Goal: Task Accomplishment & Management: Complete application form

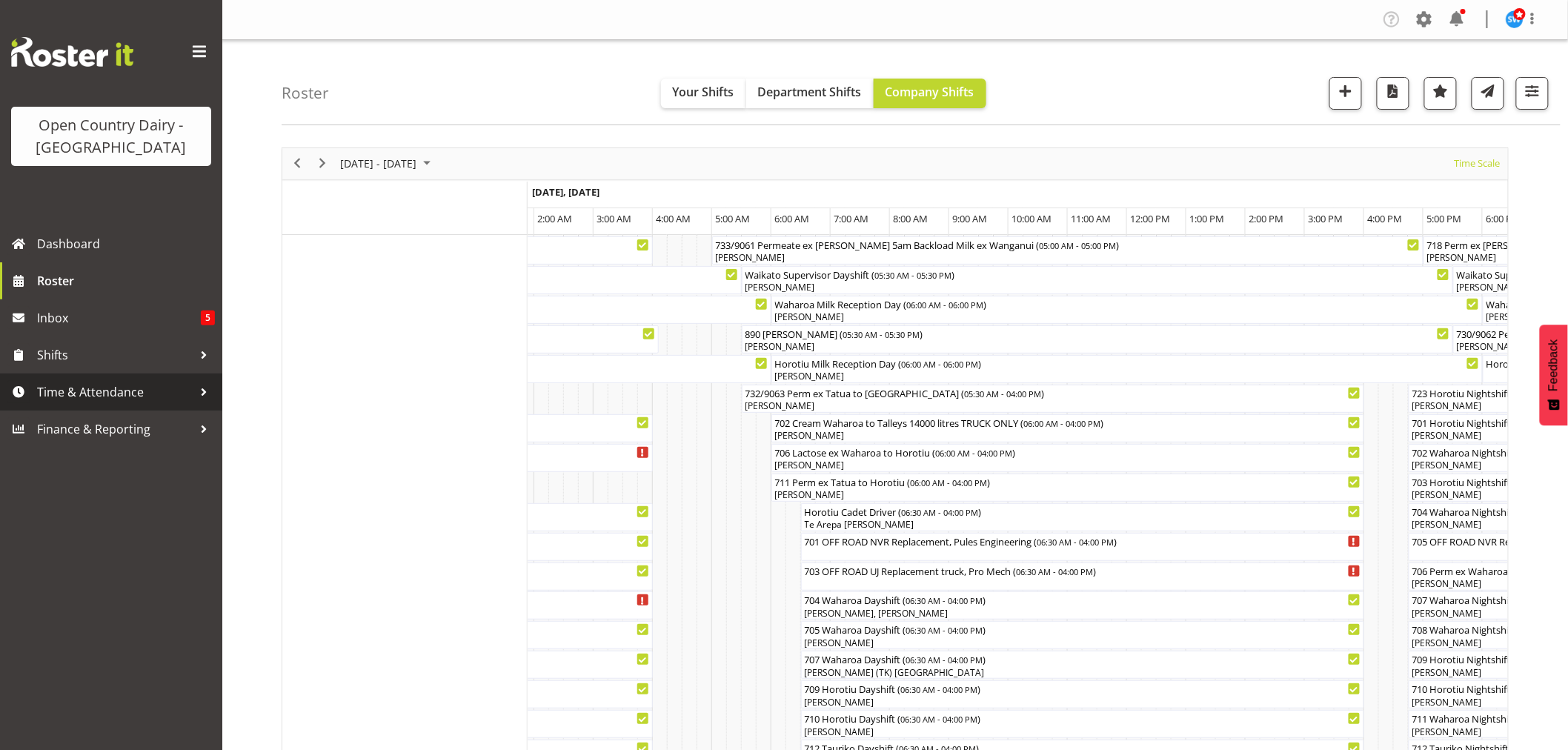
click at [76, 391] on span "Time & Attendance" at bounding box center [115, 391] width 156 height 22
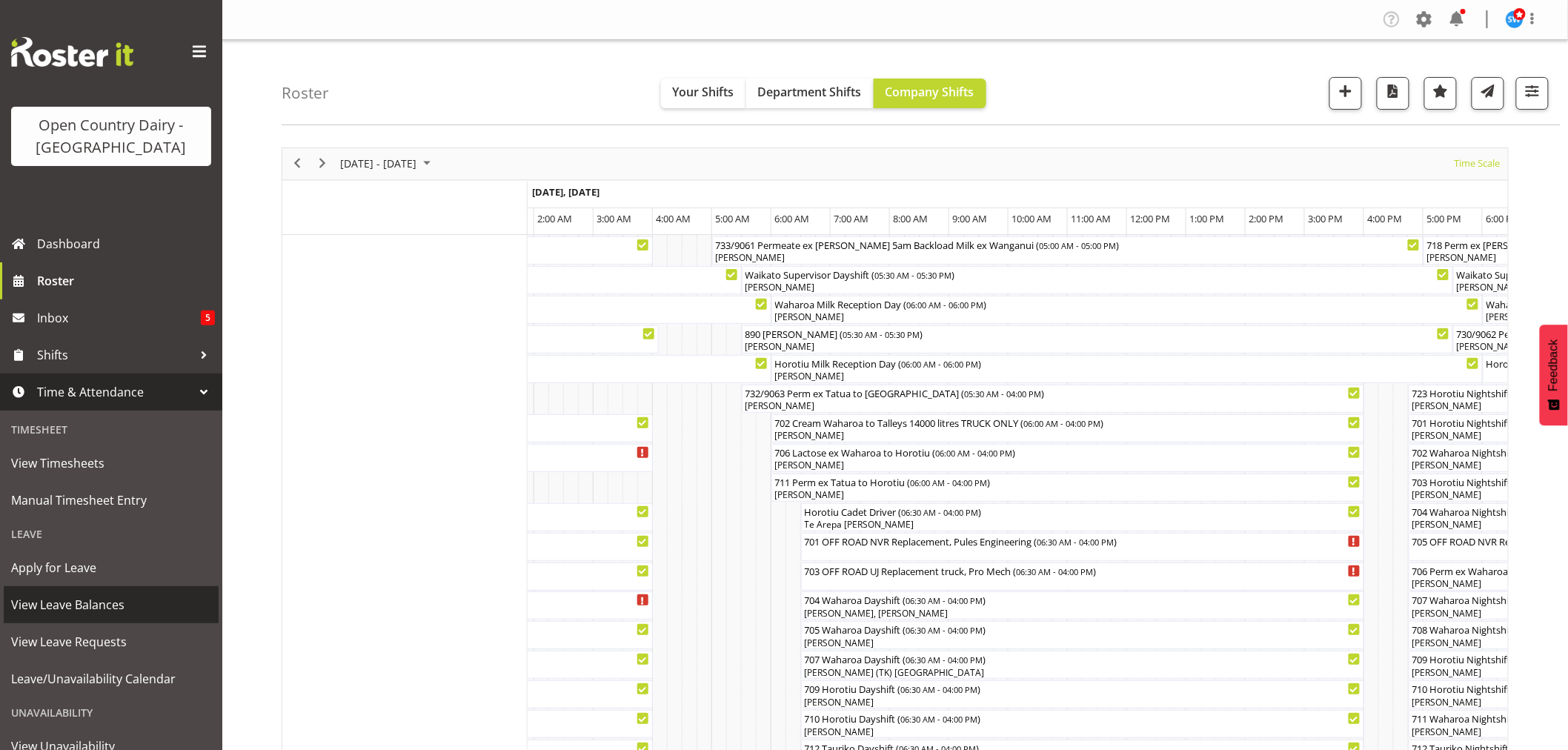
click at [76, 605] on span "View Leave Balances" at bounding box center [110, 604] width 200 height 22
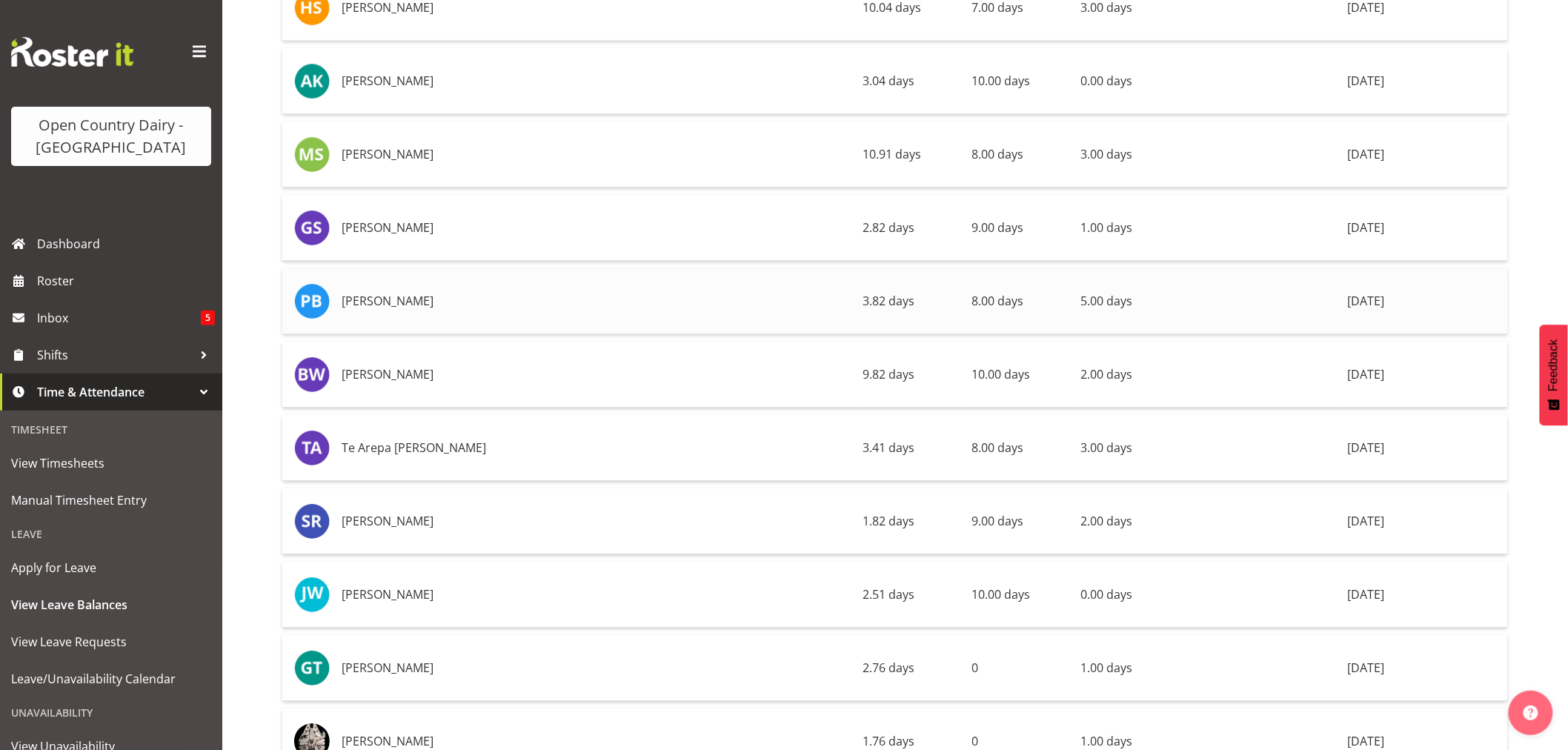
scroll to position [10870, 0]
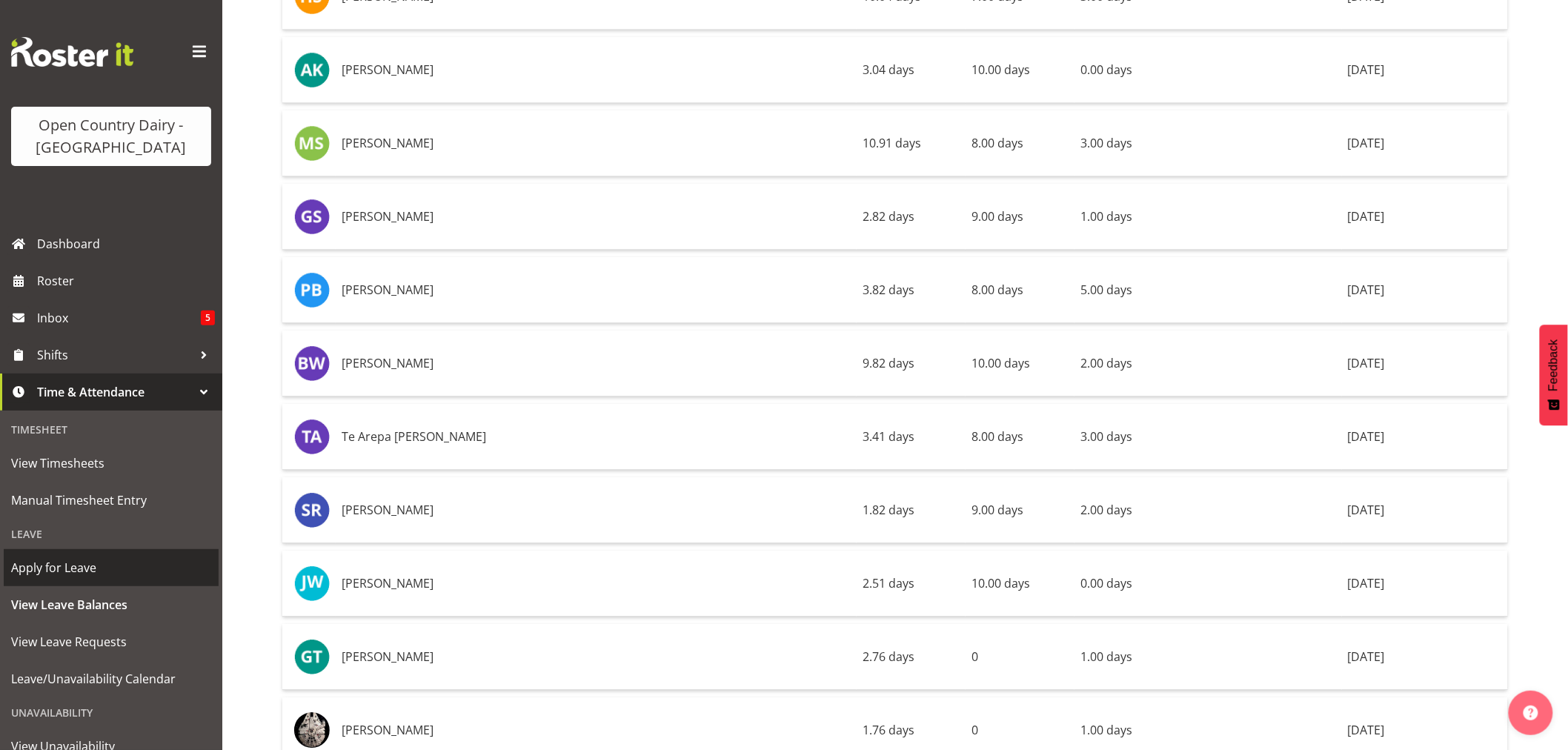
click at [56, 571] on span "Apply for Leave" at bounding box center [110, 568] width 200 height 22
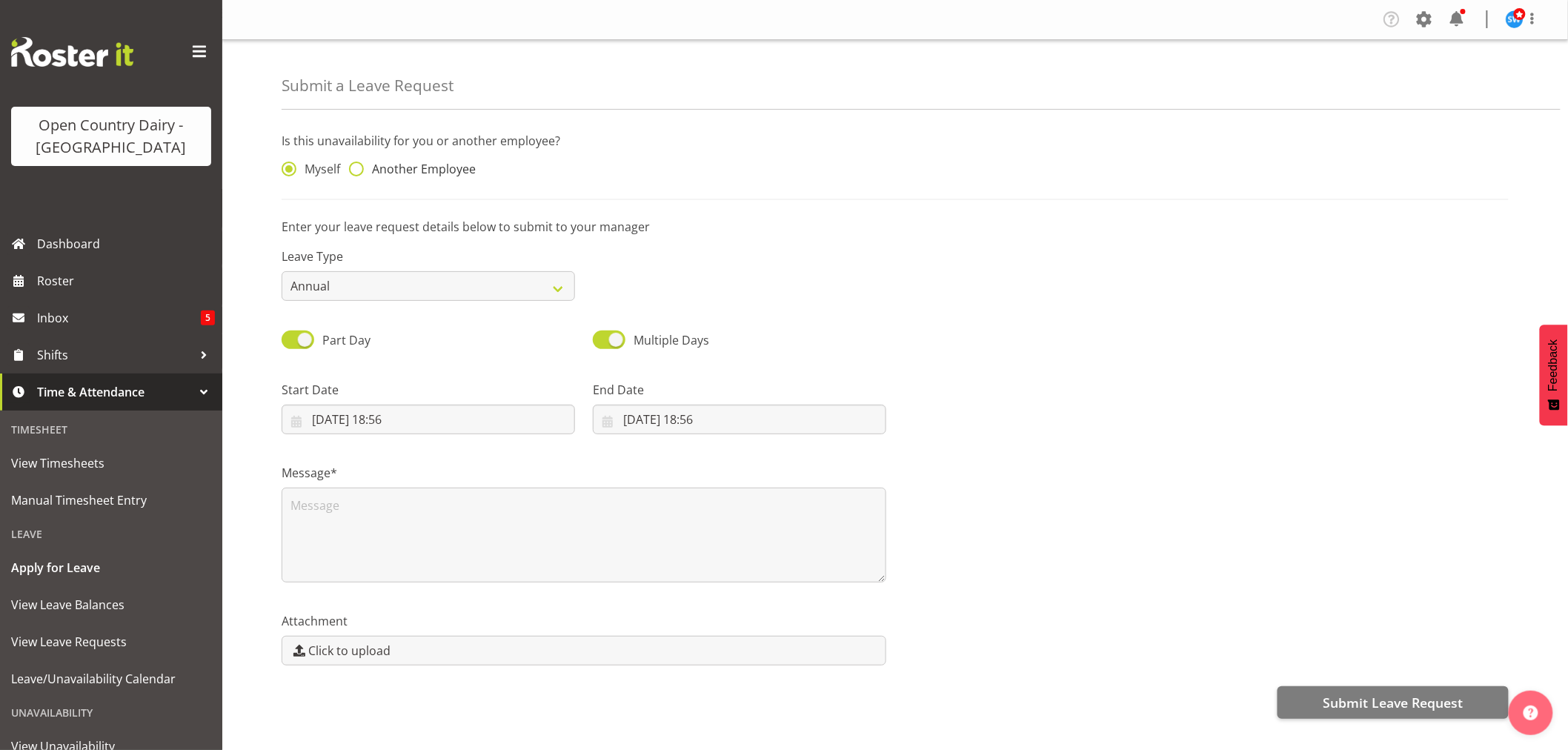
click at [358, 171] on span at bounding box center [356, 169] width 15 height 15
click at [358, 171] on input "Another Employee" at bounding box center [353, 169] width 10 height 10
radio input "true"
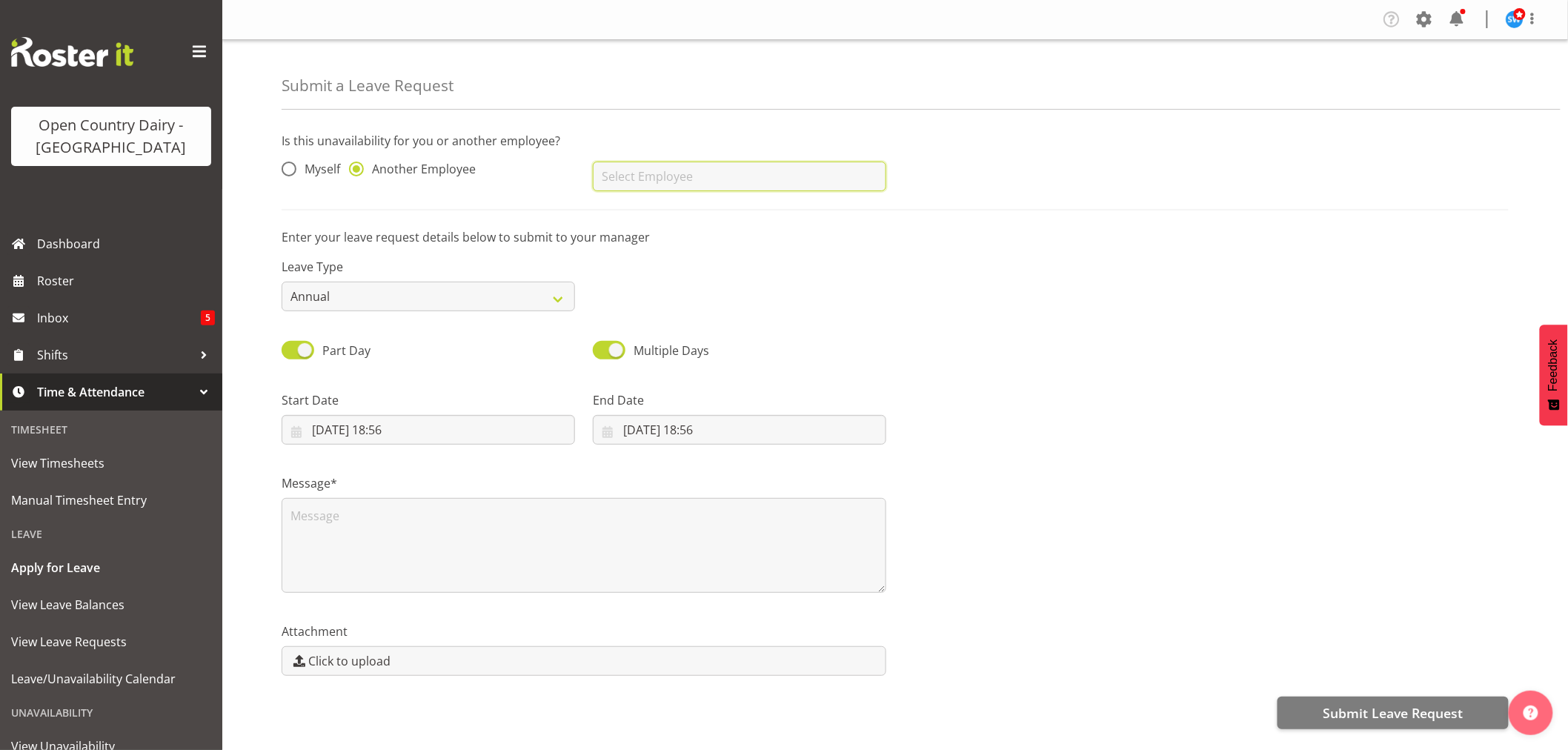
click at [630, 180] on input "text" at bounding box center [739, 176] width 293 height 29
drag, startPoint x: 670, startPoint y: 212, endPoint x: 637, endPoint y: 224, distance: 35.1
click at [670, 211] on link "[PERSON_NAME]" at bounding box center [739, 214] width 293 height 27
type input "[PERSON_NAME]"
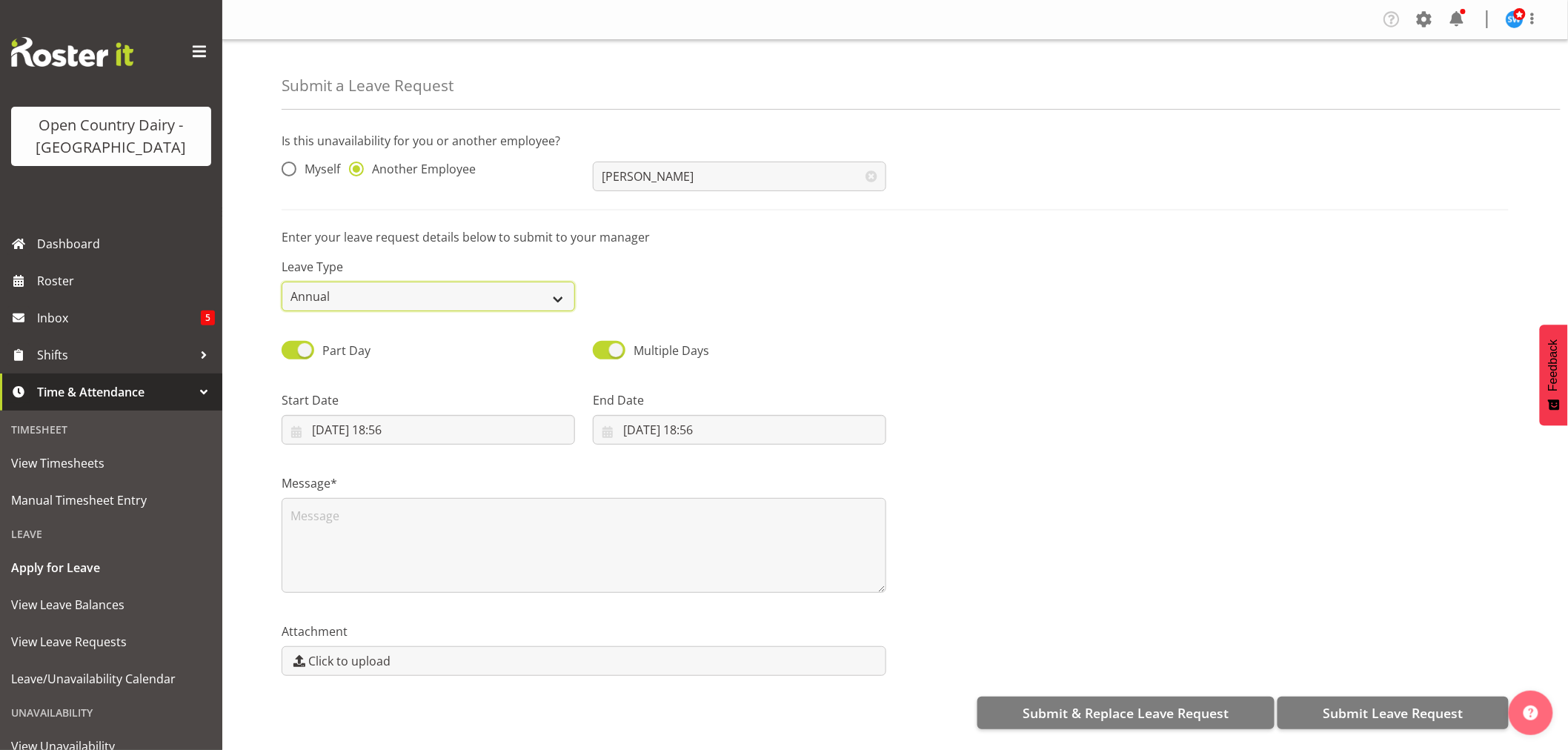
click at [554, 299] on select "Annual Sick Leave Without Pay Bereavement Domestic Violence Parental Jury Servi…" at bounding box center [429, 296] width 293 height 29
select select "Sick"
click at [282, 282] on select "Annual Sick Leave Without Pay Bereavement Domestic Violence Parental Jury Servi…" at bounding box center [429, 296] width 293 height 29
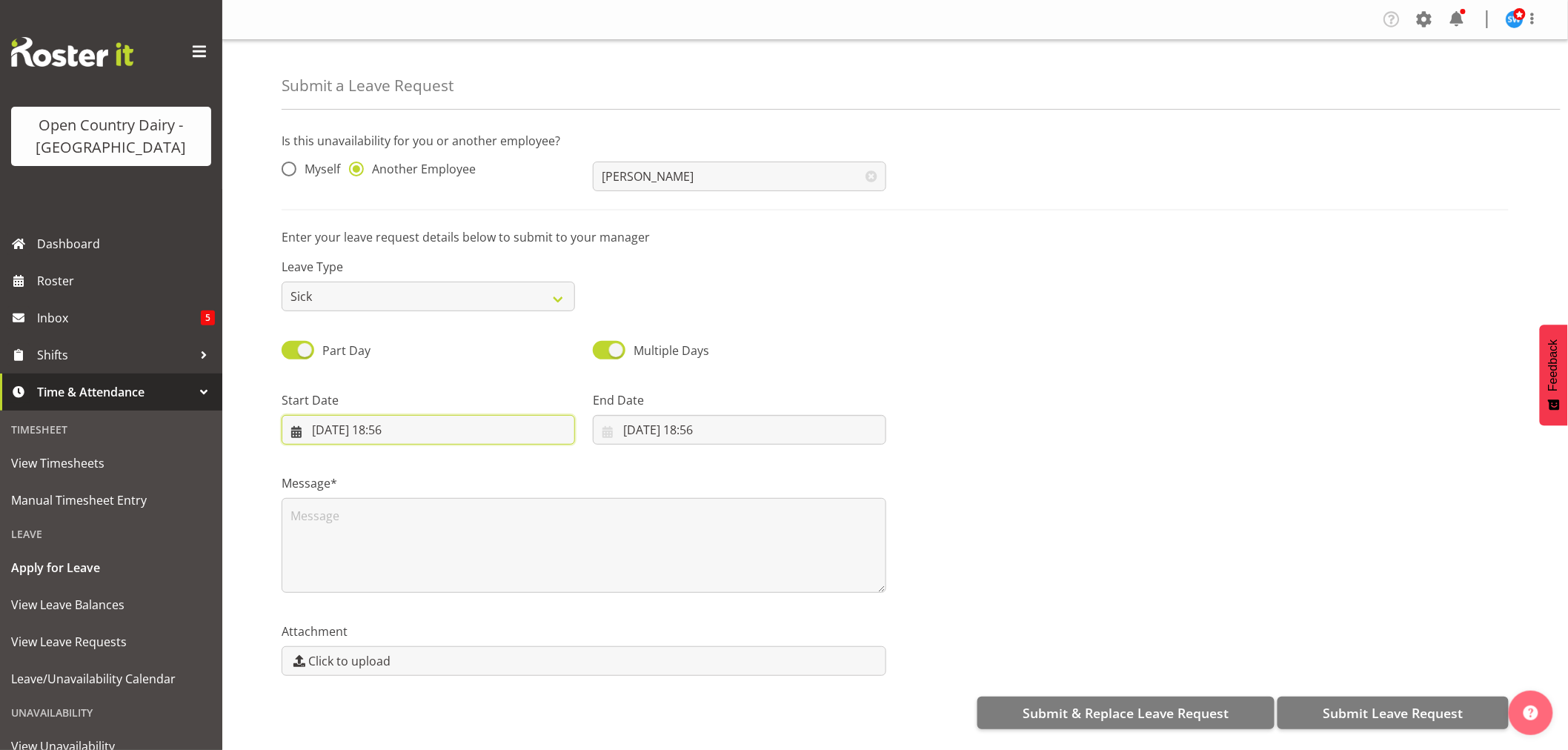
click at [383, 427] on input "25/08/2025, 18:56" at bounding box center [429, 430] width 293 height 29
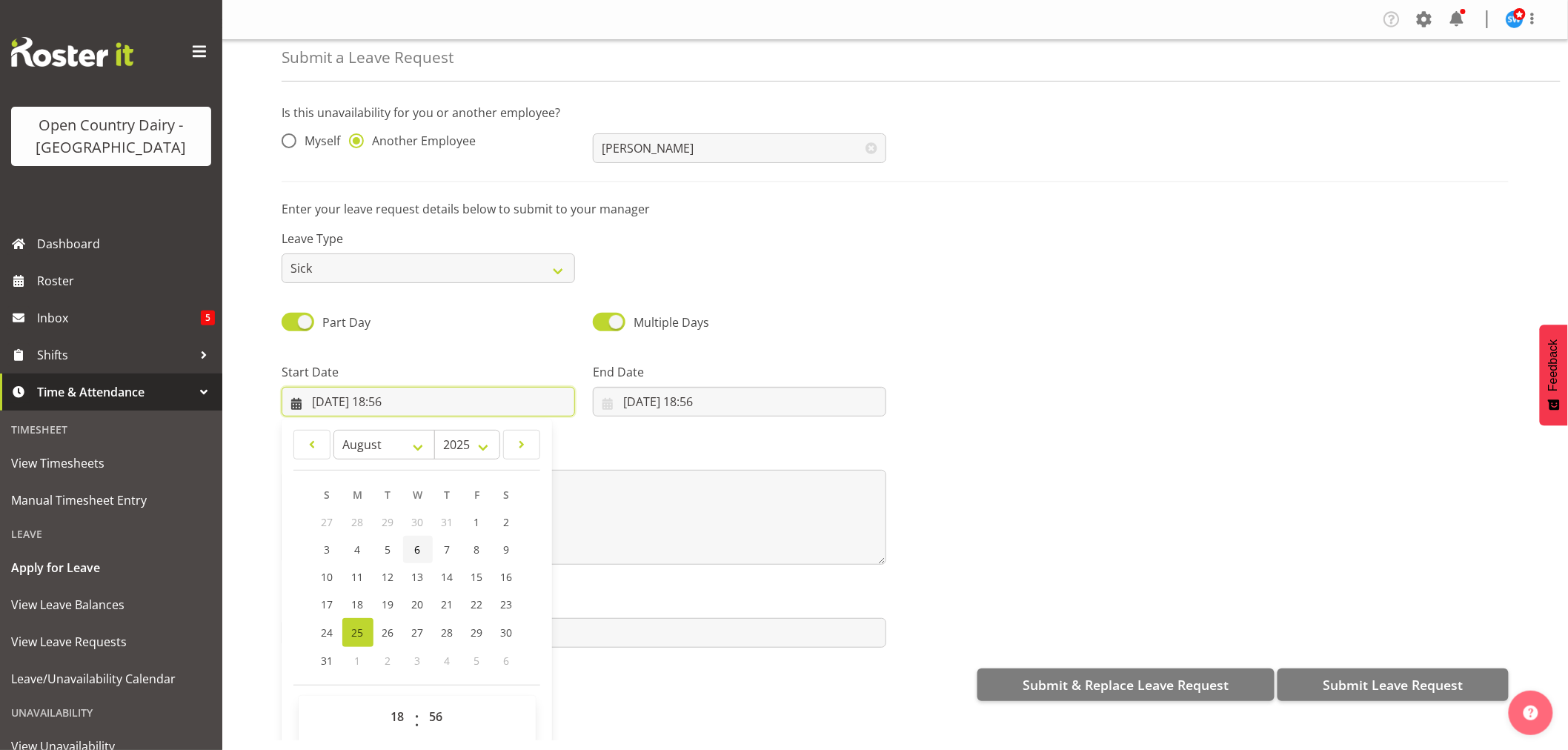
scroll to position [42, 0]
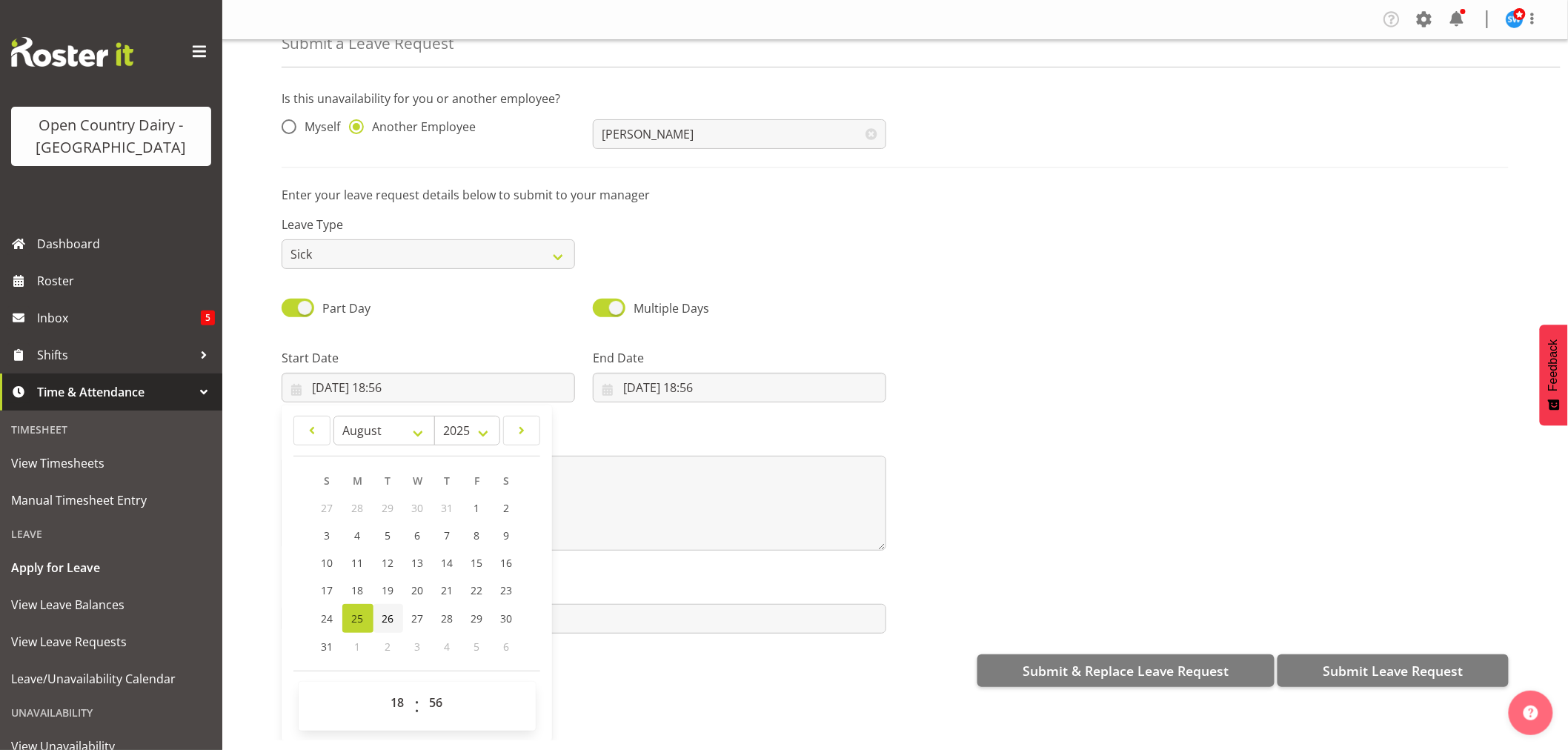
click at [384, 619] on span "26" at bounding box center [388, 618] width 12 height 14
type input "26/08/2025, 18:56"
click at [401, 697] on select "00 01 02 03 04 05 06 07 08 09 10 11 12 13 14 15 16 17 18 19 20 21 22 23" at bounding box center [399, 702] width 33 height 29
select select "6"
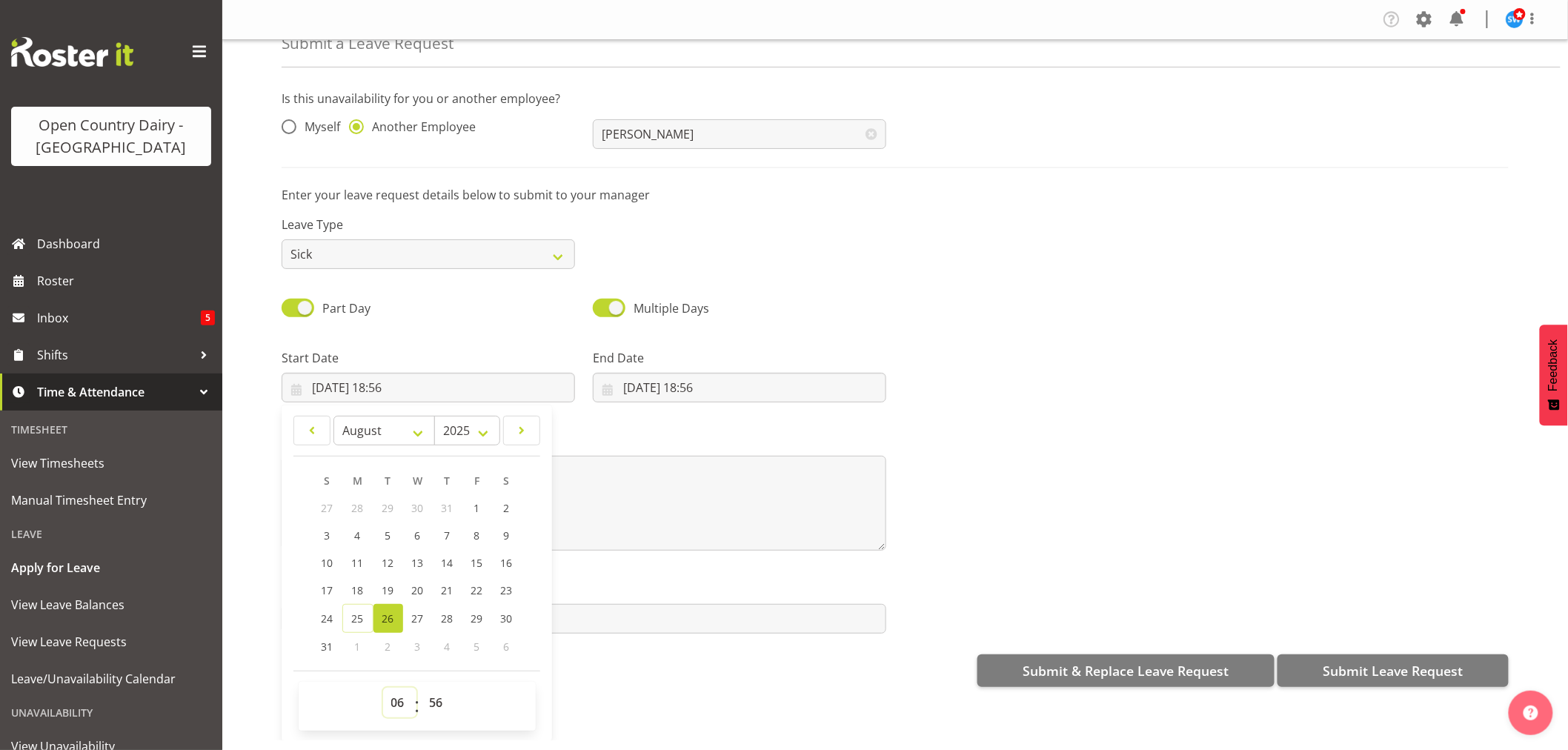
click at [383, 688] on select "00 01 02 03 04 05 06 07 08 09 10 11 12 13 14 15 16 17 18 19 20 21 22 23" at bounding box center [399, 702] width 33 height 29
type input "26/08/2025, 06:56"
click at [438, 698] on select "00 01 02 03 04 05 06 07 08 09 10 11 12 13 14 15 16 17 18 19 20 21 22 23 24 25 2…" at bounding box center [438, 702] width 33 height 29
select select "30"
click at [422, 688] on select "00 01 02 03 04 05 06 07 08 09 10 11 12 13 14 15 16 17 18 19 20 21 22 23 24 25 2…" at bounding box center [438, 702] width 33 height 29
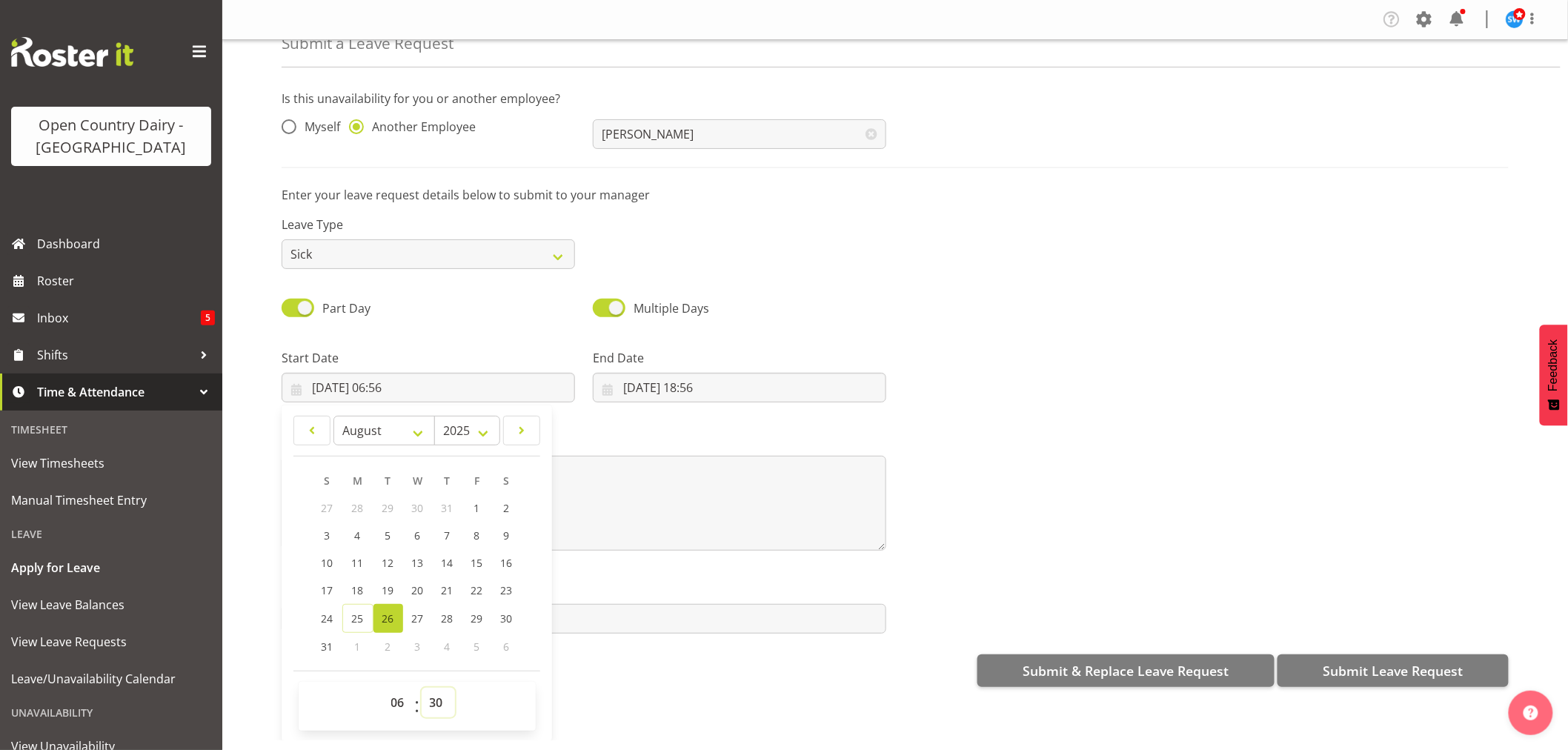
type input "26/08/2025, 06:30"
click at [648, 380] on input "25/08/2025, 18:56" at bounding box center [739, 387] width 293 height 29
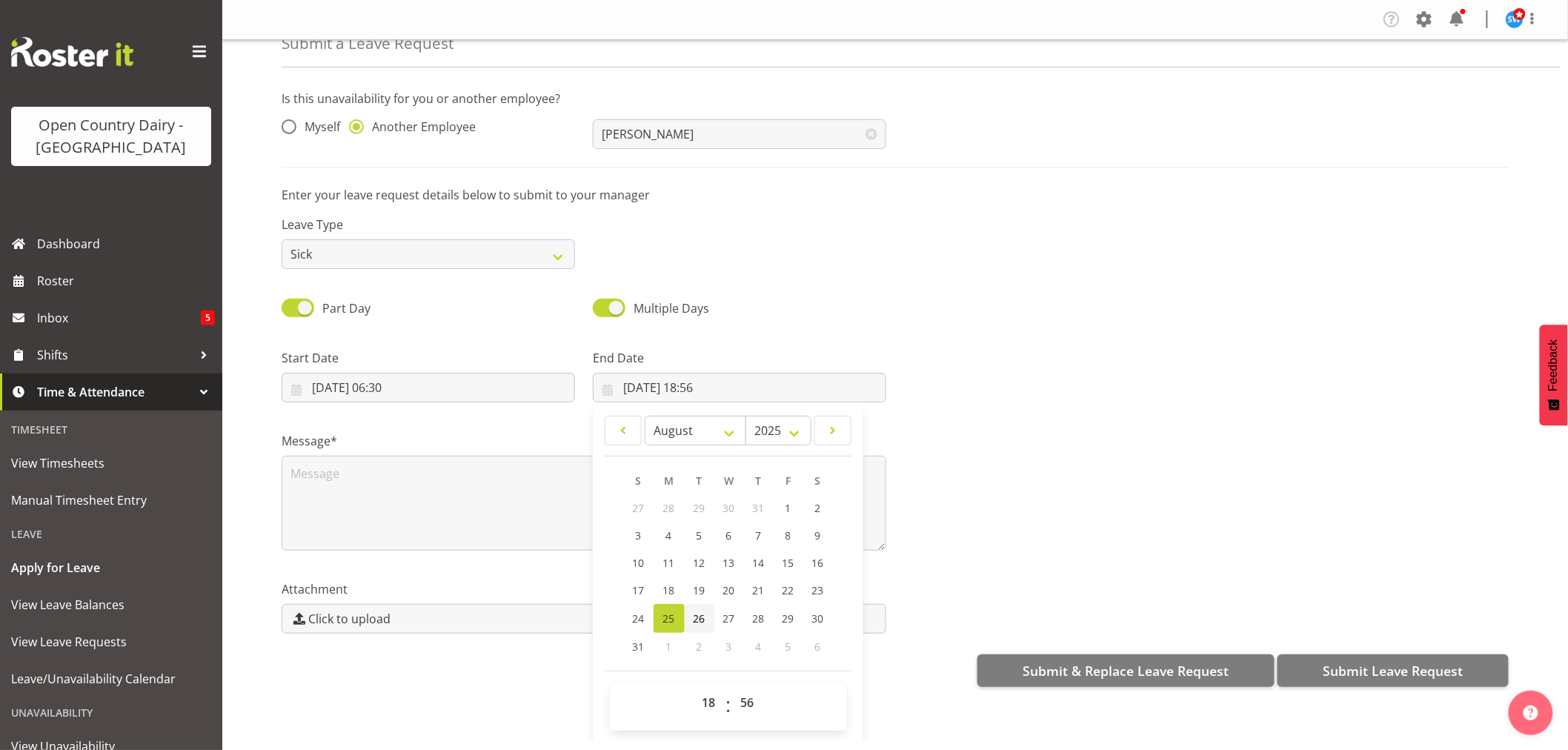
click at [694, 612] on span "26" at bounding box center [699, 618] width 12 height 14
type input "26/08/2025, 18:56"
click at [712, 699] on select "00 01 02 03 04 05 06 07 08 09 10 11 12 13 14 15 16 17 18 19 20 21 22 23" at bounding box center [711, 702] width 33 height 29
select select "16"
click at [695, 688] on select "00 01 02 03 04 05 06 07 08 09 10 11 12 13 14 15 16 17 18 19 20 21 22 23" at bounding box center [711, 702] width 33 height 29
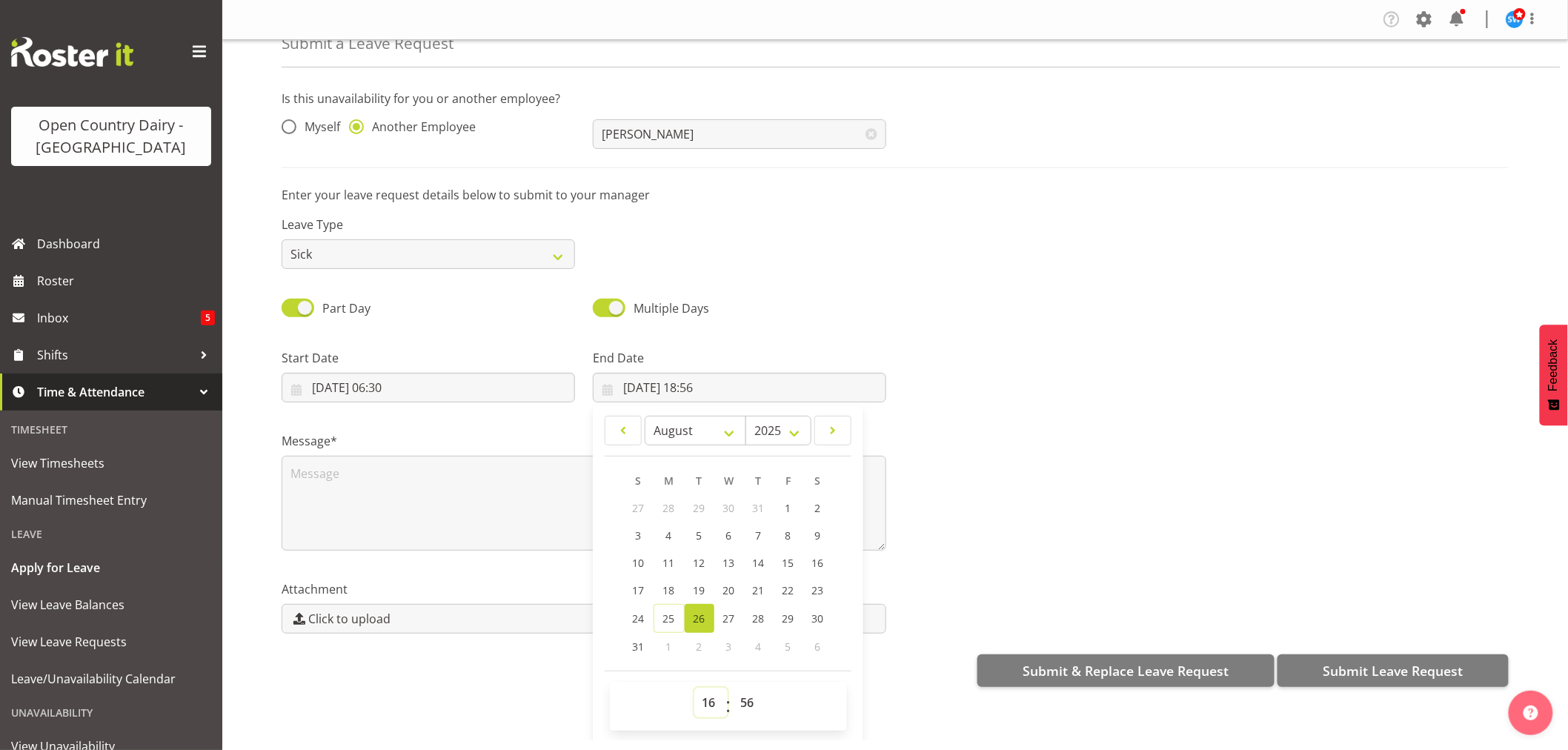
type input "26/08/2025, 16:56"
click at [743, 694] on select "00 01 02 03 04 05 06 07 08 09 10 11 12 13 14 15 16 17 18 19 20 21 22 23 24 25 2…" at bounding box center [749, 702] width 33 height 29
select select "0"
click at [733, 688] on select "00 01 02 03 04 05 06 07 08 09 10 11 12 13 14 15 16 17 18 19 20 21 22 23 24 25 2…" at bounding box center [749, 702] width 33 height 29
type input "26/08/2025, 16:00"
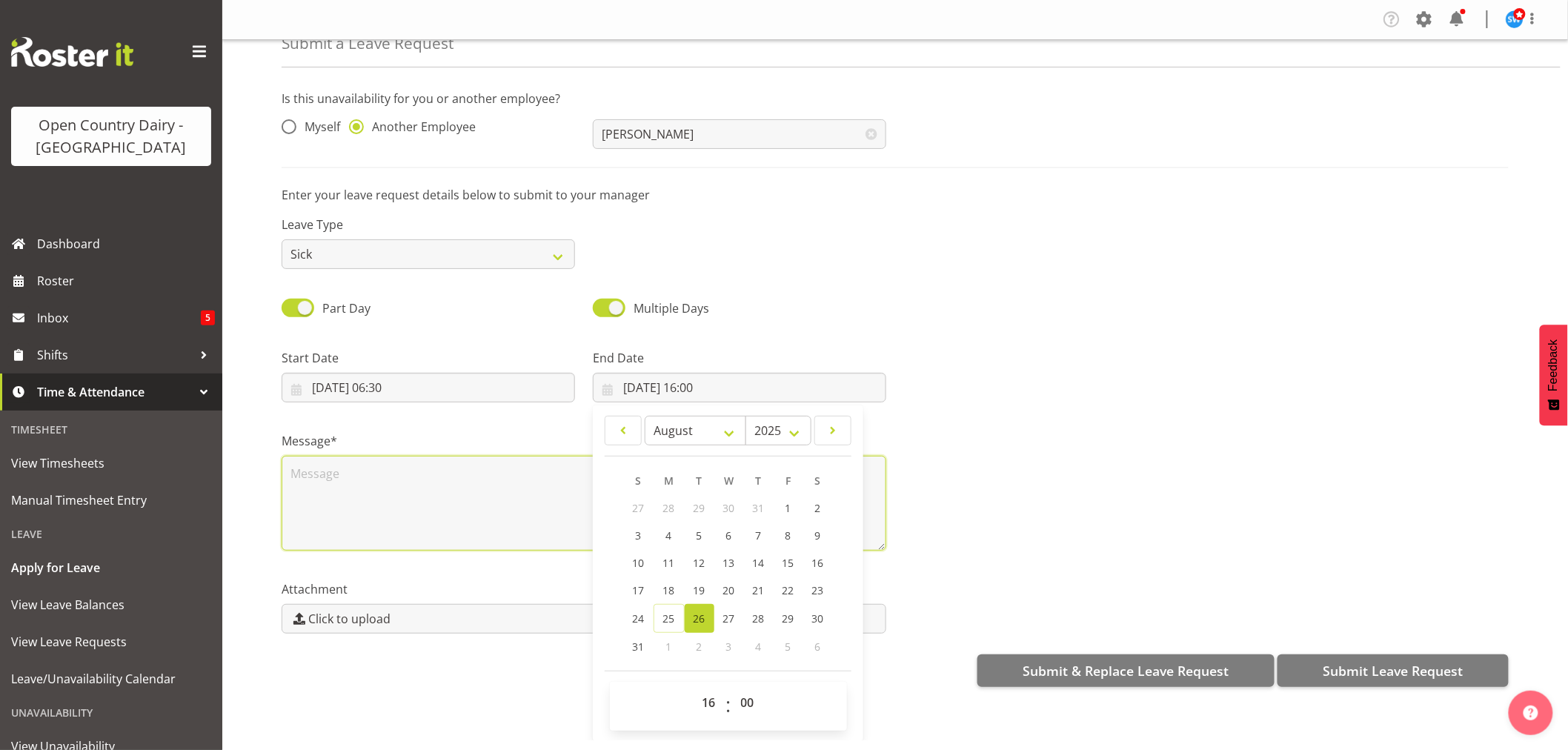
drag, startPoint x: 352, startPoint y: 475, endPoint x: 344, endPoint y: 479, distance: 8.9
click at [349, 475] on textarea at bounding box center [584, 503] width 605 height 95
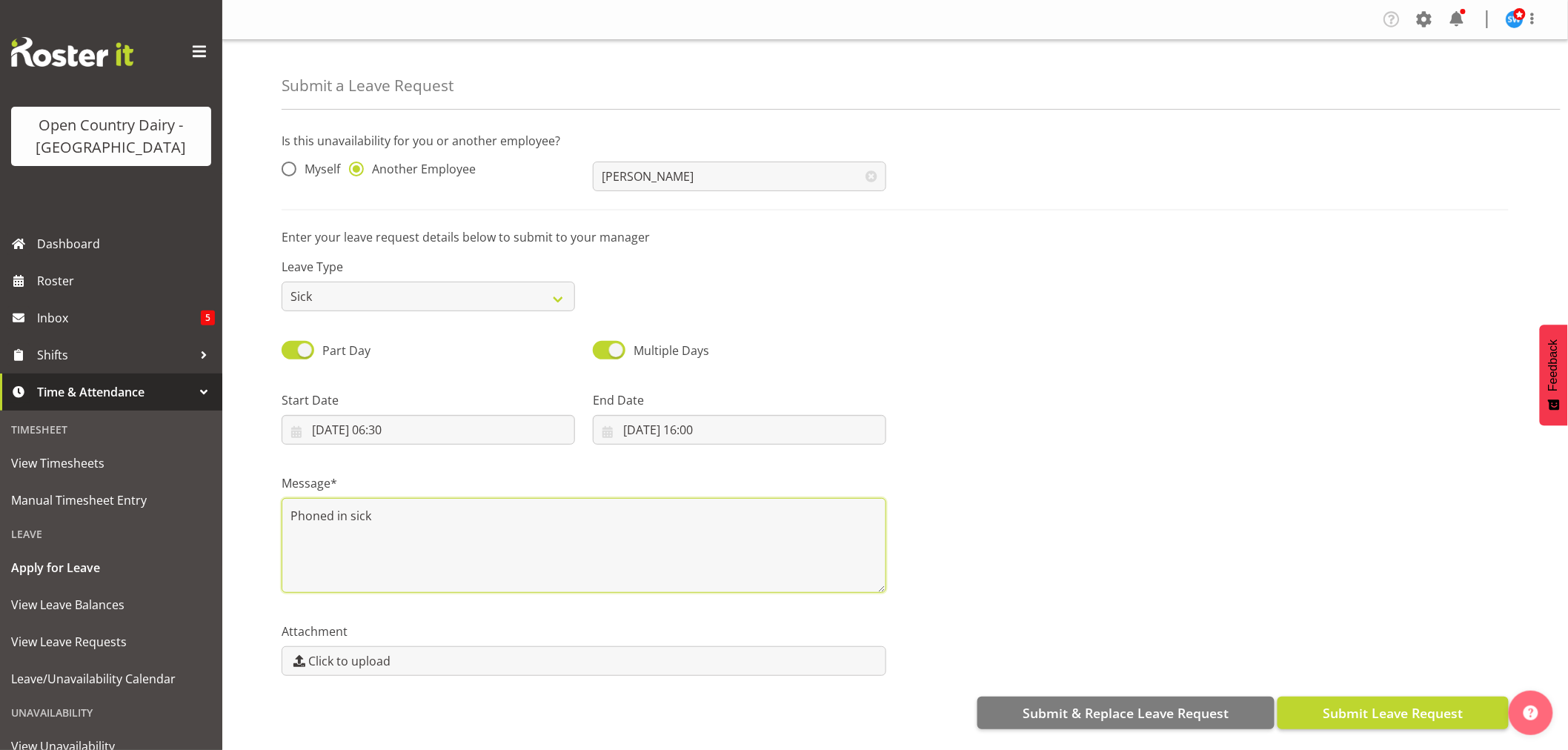
type textarea "Phoned in sick"
click at [1356, 704] on span "Submit Leave Request" at bounding box center [1392, 714] width 140 height 20
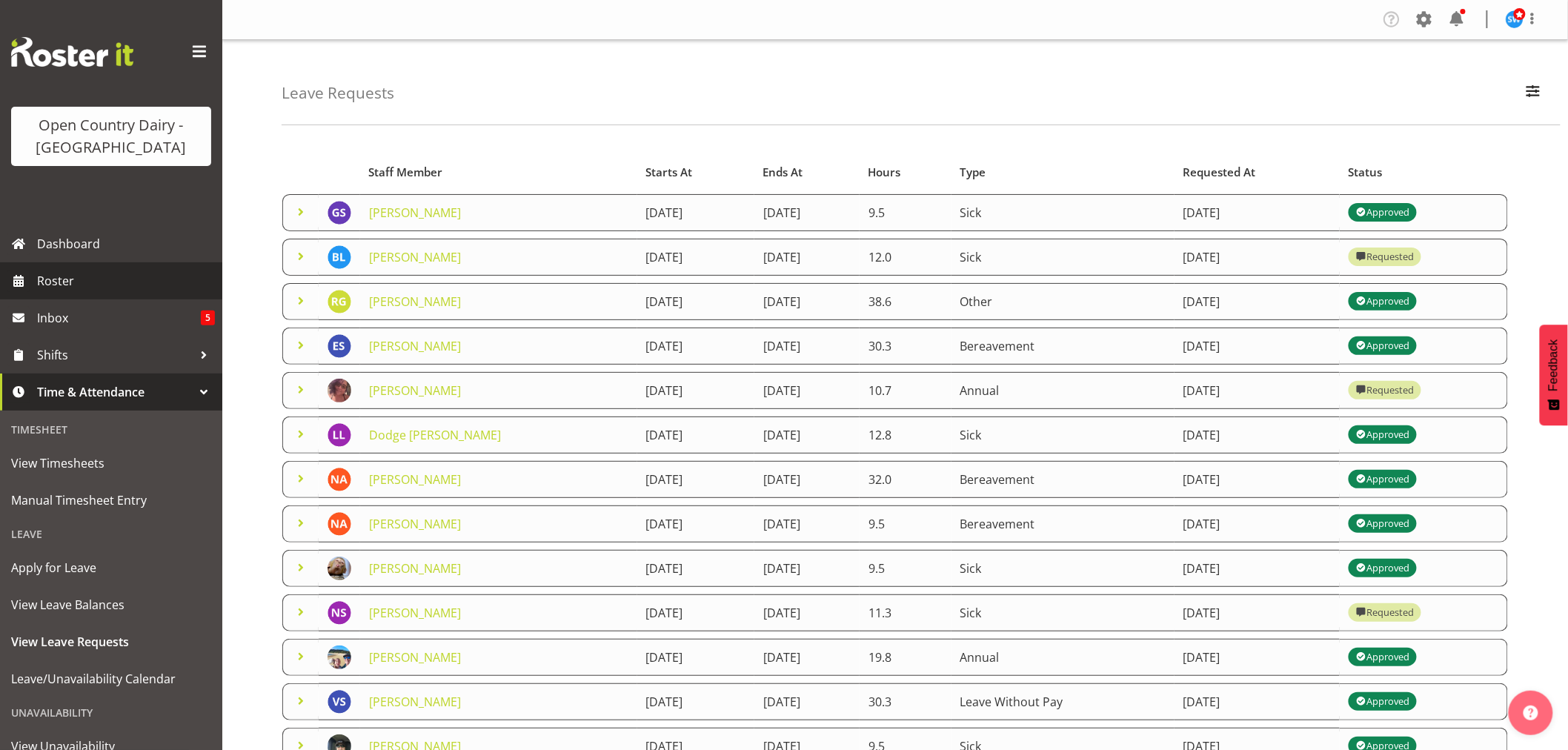
click at [60, 282] on span "Roster" at bounding box center [126, 280] width 178 height 22
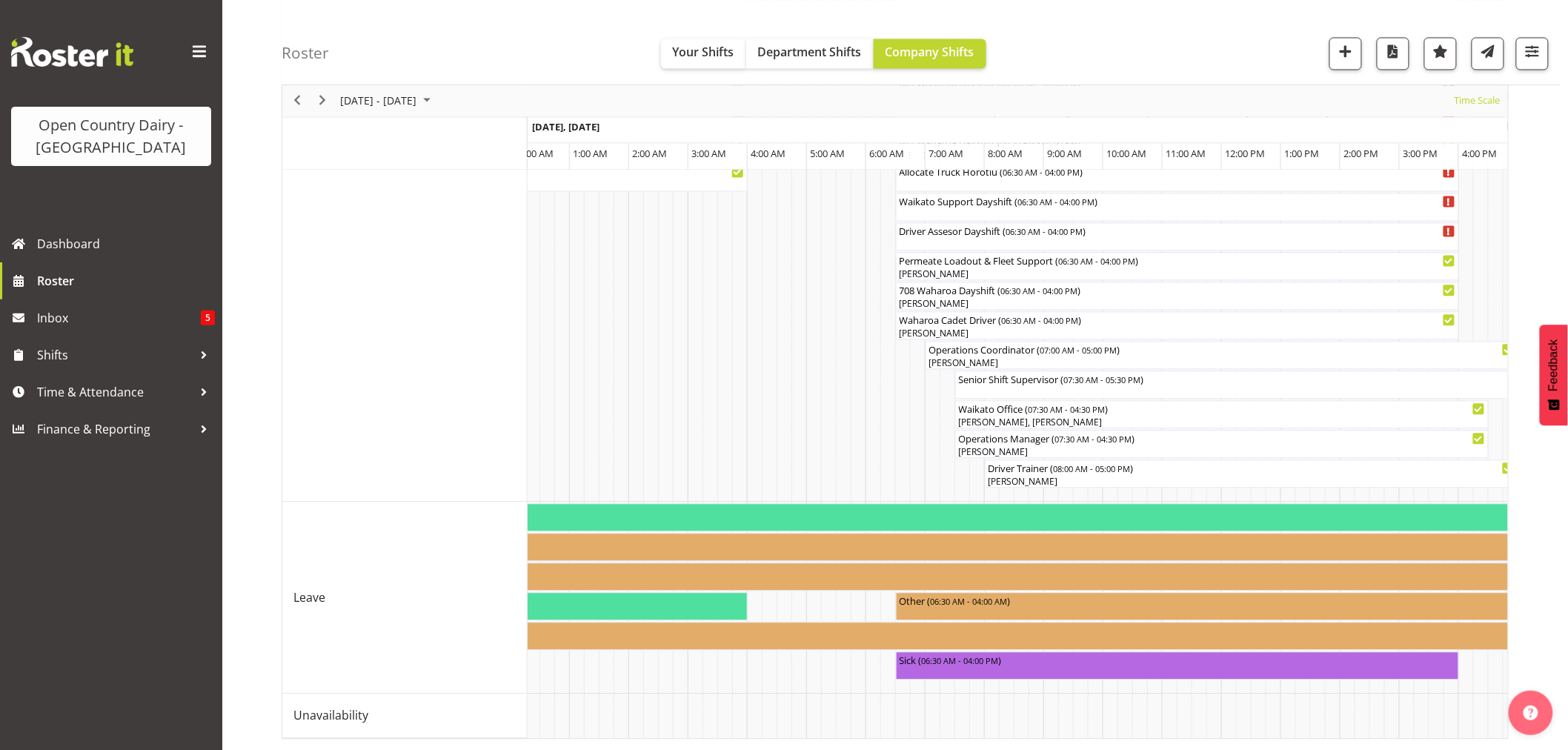
scroll to position [0, 1432]
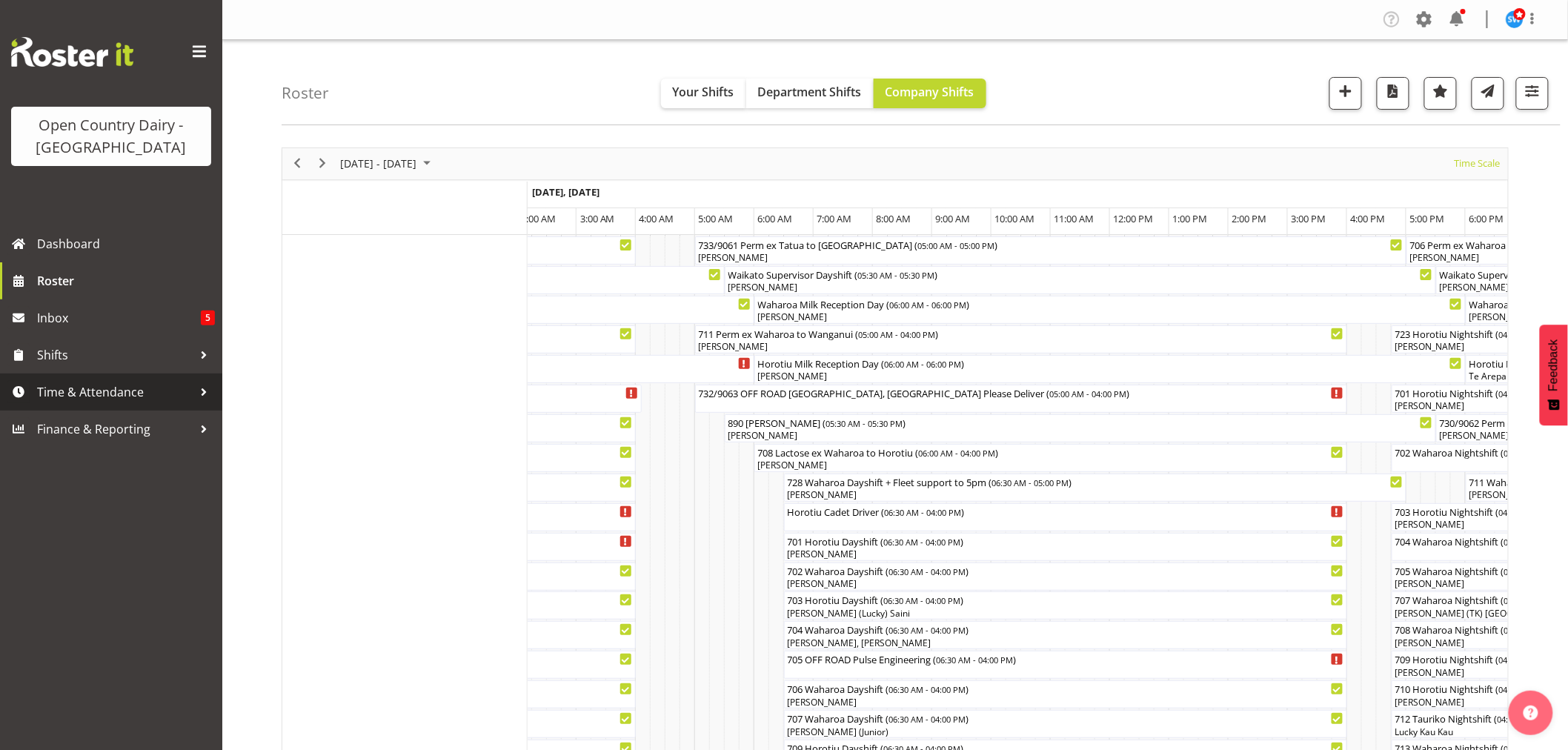
click at [101, 391] on span "Time & Attendance" at bounding box center [115, 391] width 156 height 22
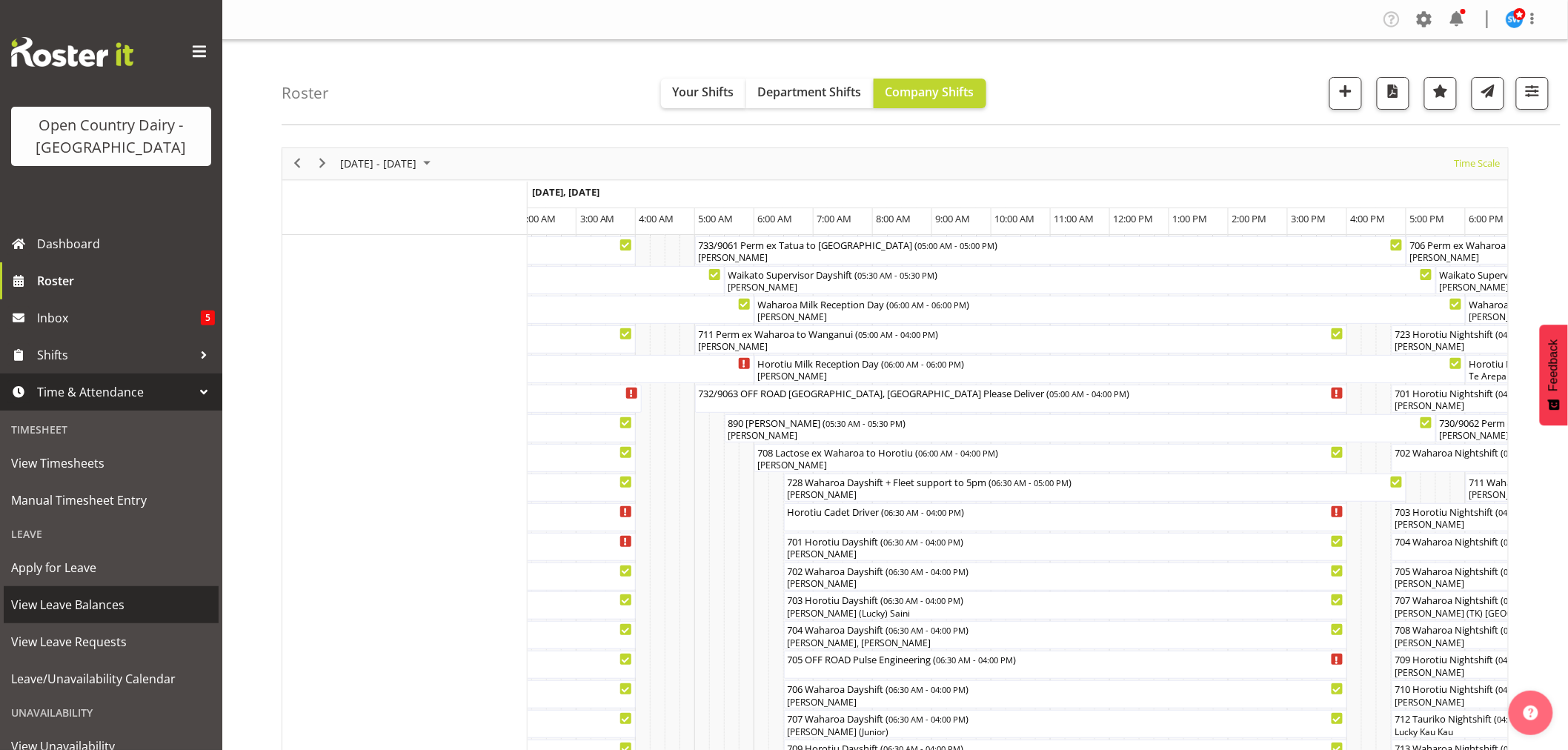
click at [84, 605] on span "View Leave Balances" at bounding box center [110, 604] width 200 height 22
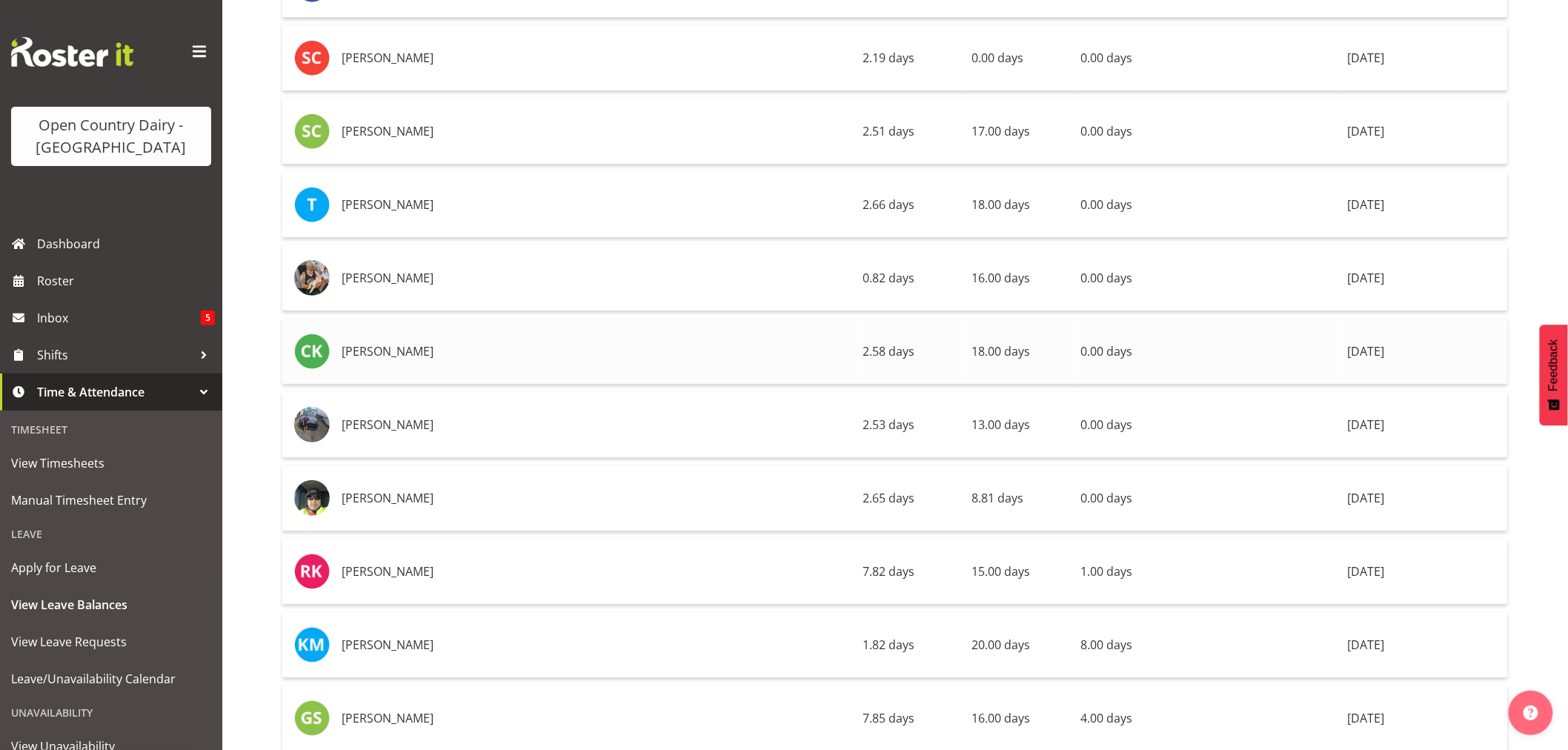
scroll to position [2409, 0]
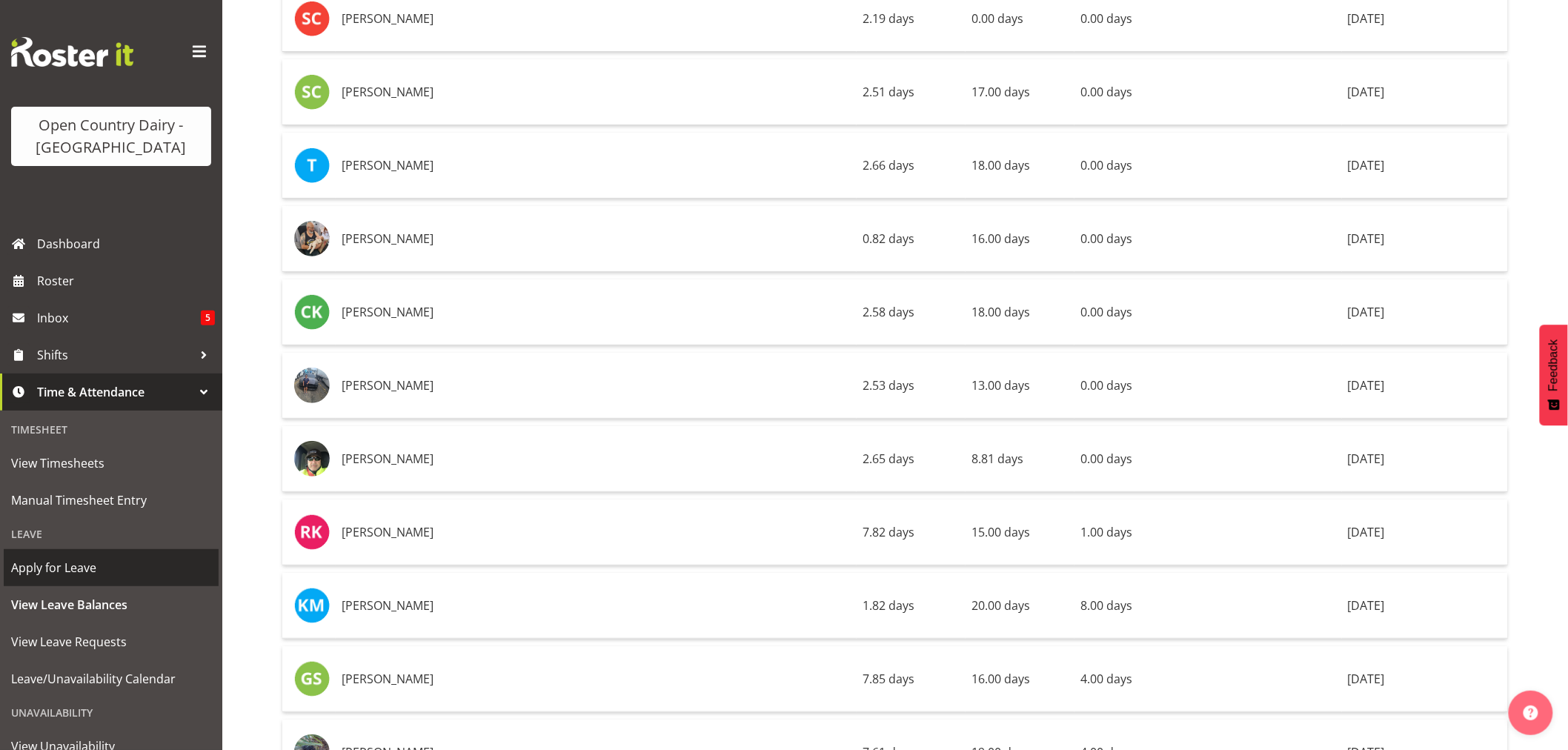
click at [53, 560] on span "Apply for Leave" at bounding box center [110, 568] width 200 height 22
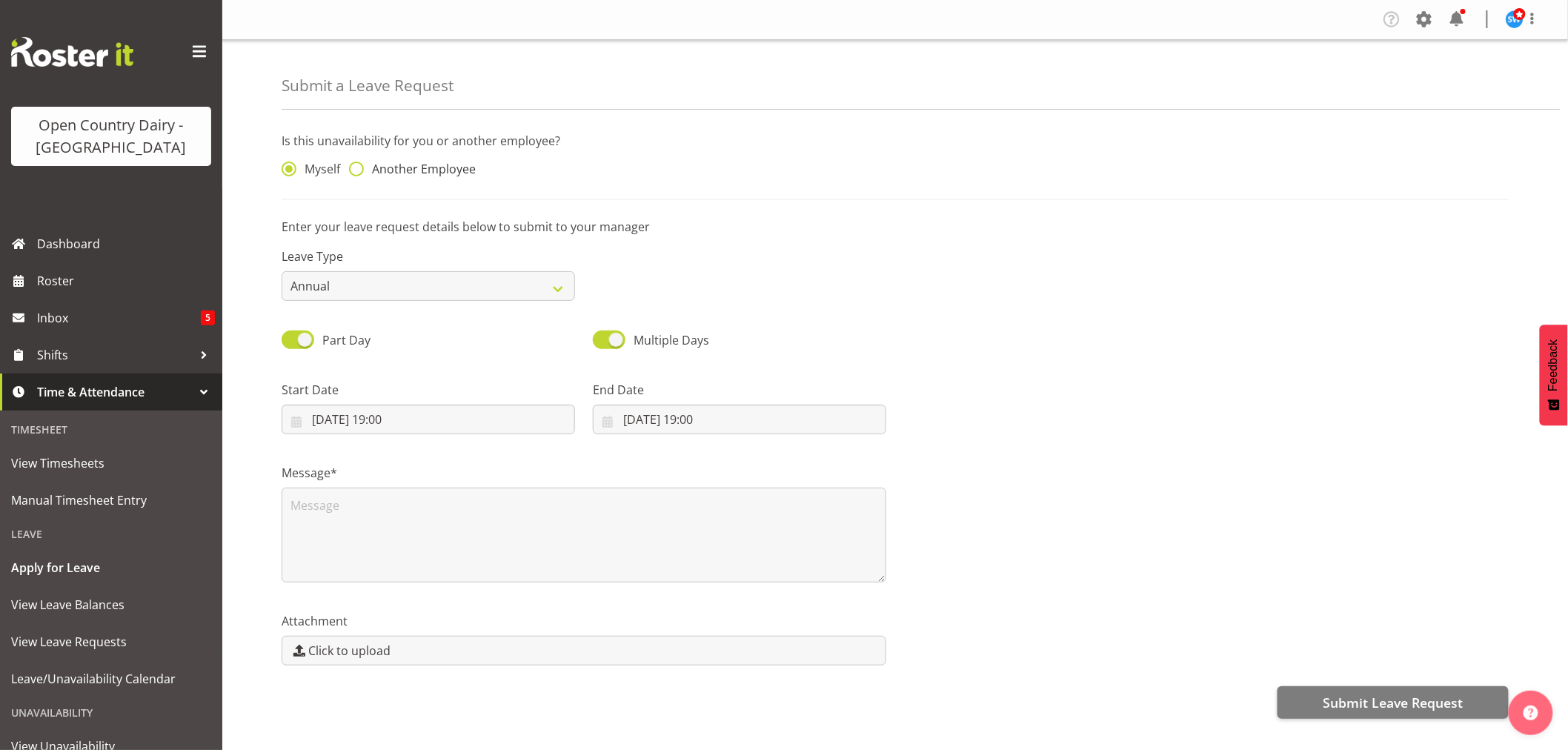
click at [351, 169] on span at bounding box center [356, 169] width 15 height 15
click at [351, 169] on input "Another Employee" at bounding box center [353, 169] width 10 height 10
radio input "true"
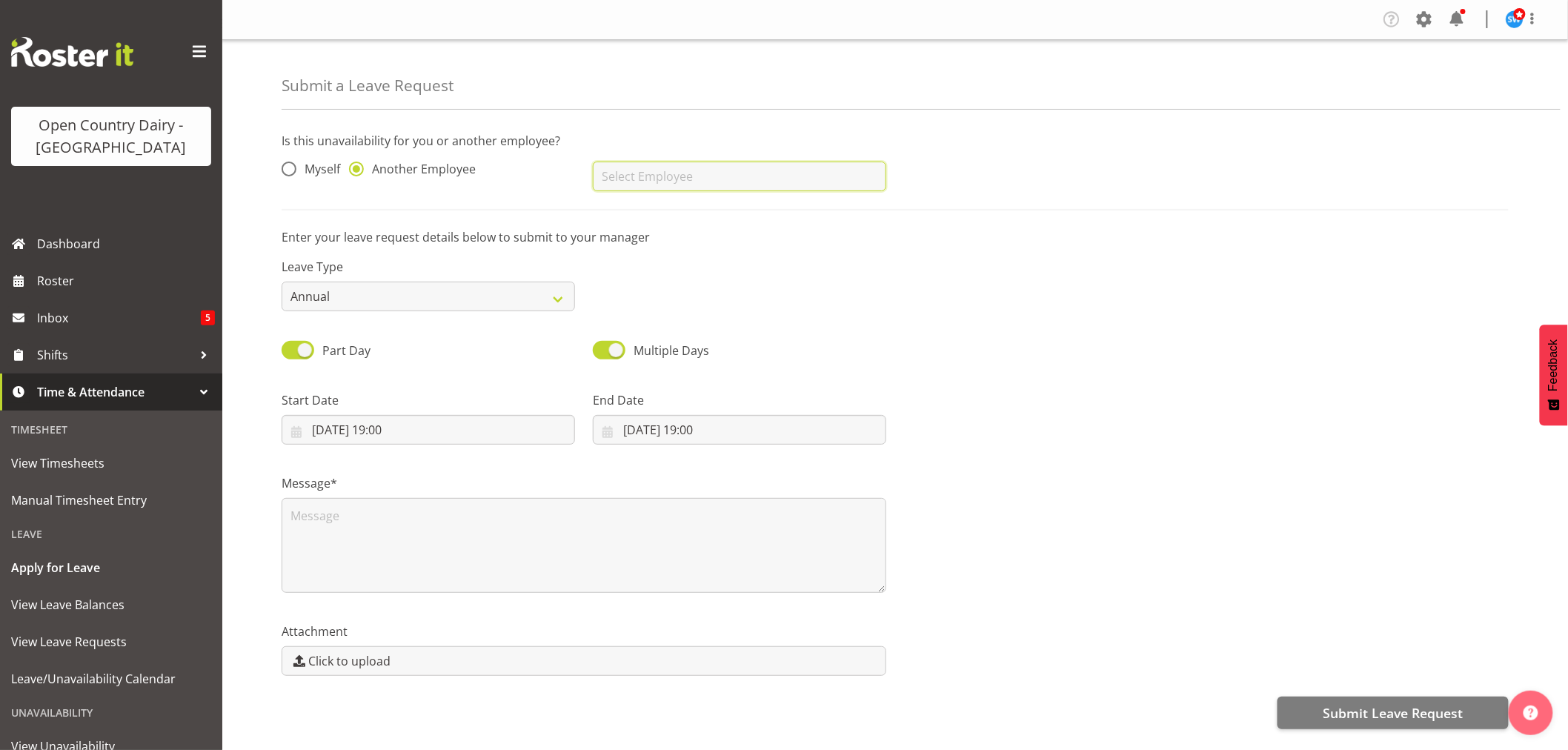
click at [618, 173] on input "text" at bounding box center [739, 176] width 293 height 29
click at [645, 211] on span "[PERSON_NAME]" at bounding box center [650, 214] width 92 height 16
type input "[PERSON_NAME]"
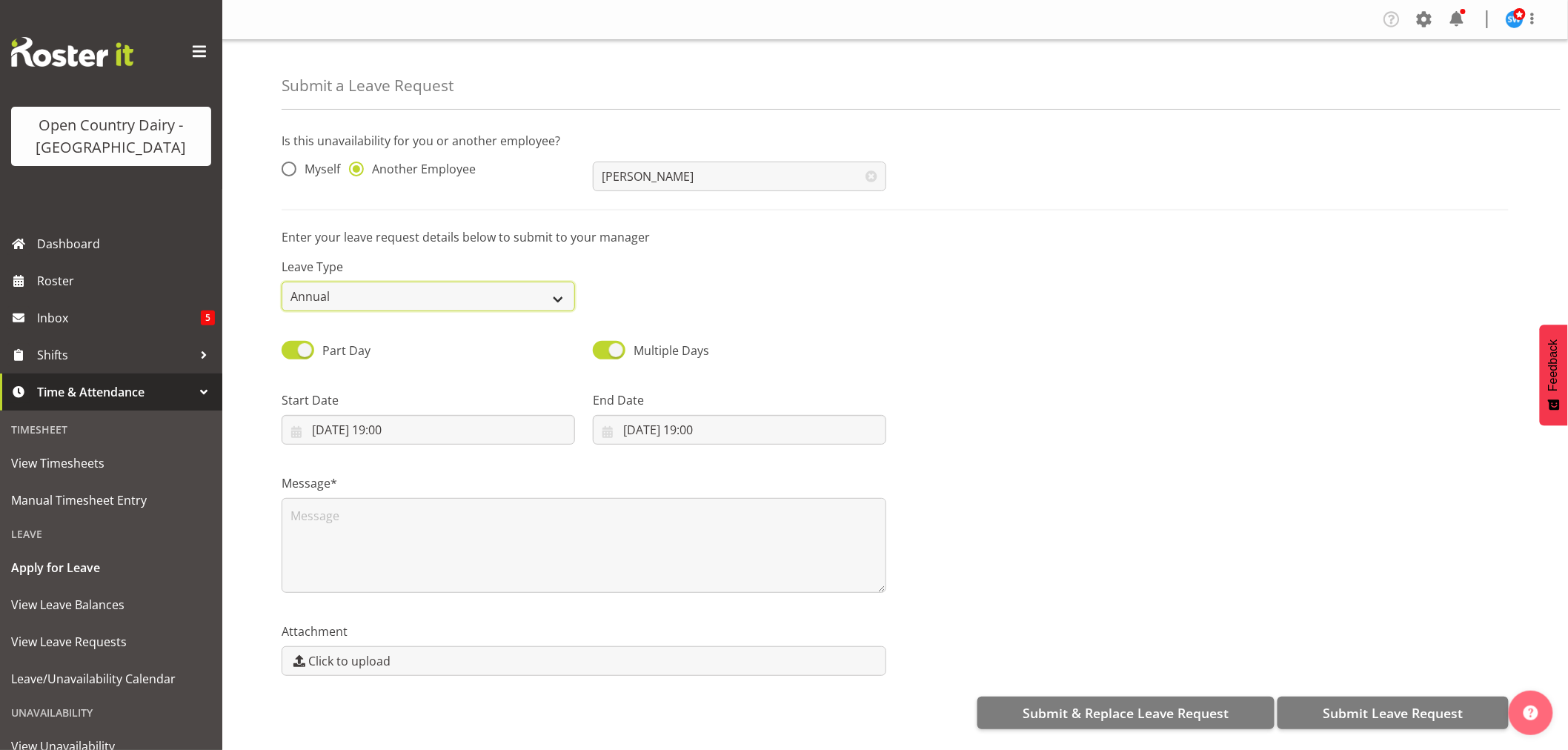
click at [559, 296] on select "Annual Sick Leave Without Pay Bereavement Domestic Violence Parental Jury Servi…" at bounding box center [429, 296] width 293 height 29
select select "Sick"
click at [282, 282] on select "Annual Sick Leave Without Pay Bereavement Domestic Violence Parental Jury Servi…" at bounding box center [429, 296] width 293 height 29
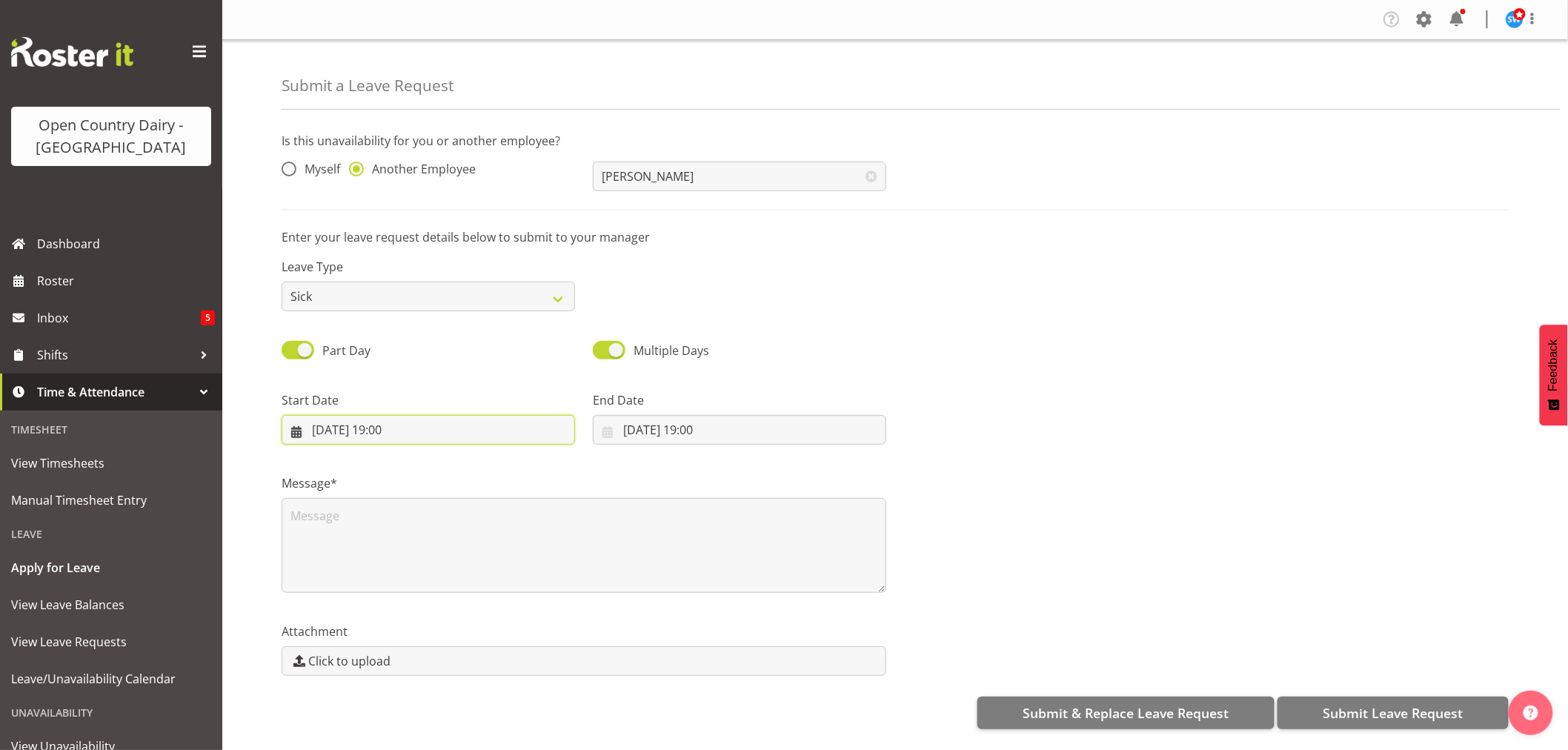
click at [393, 430] on input "[DATE] 19:00" at bounding box center [429, 430] width 293 height 29
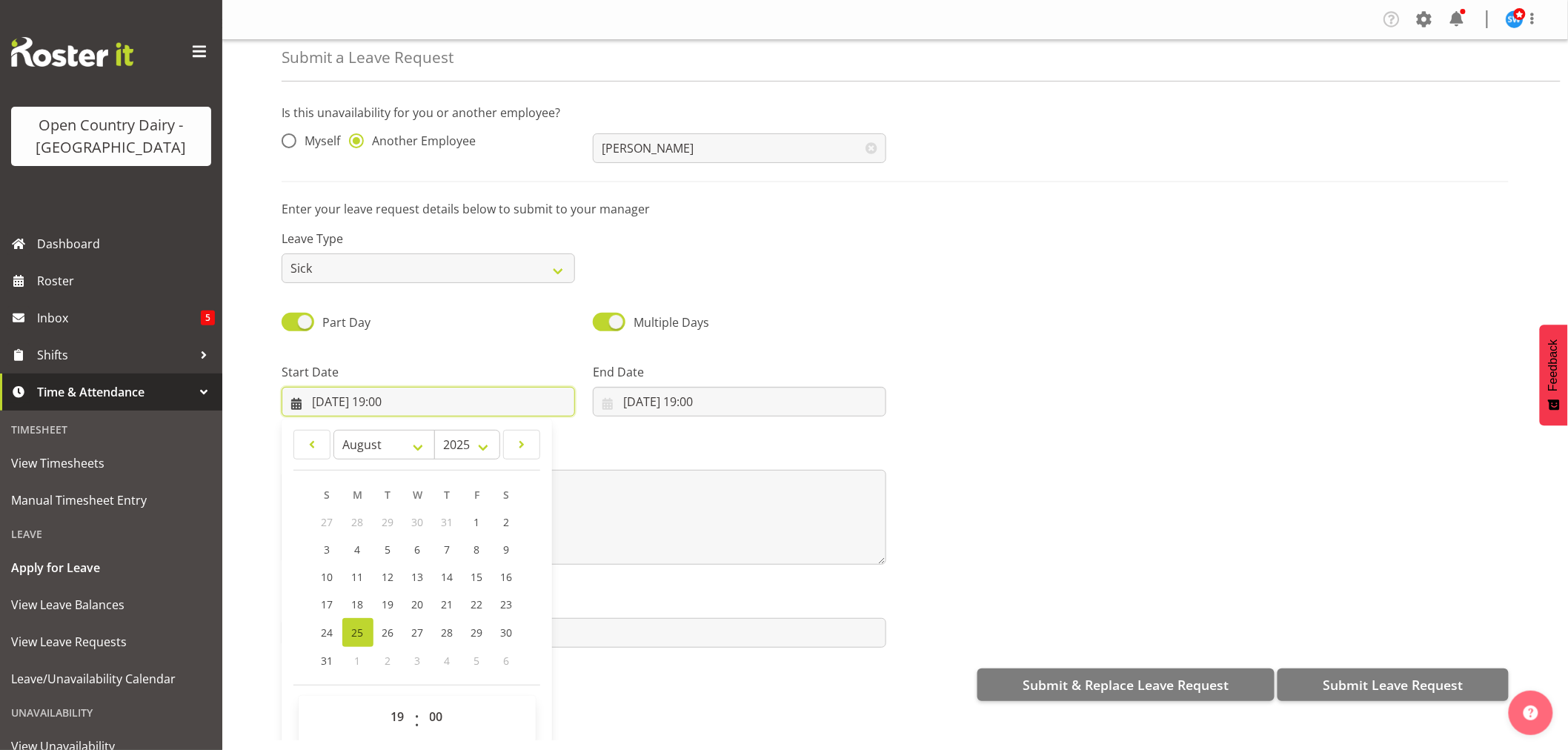
scroll to position [42, 0]
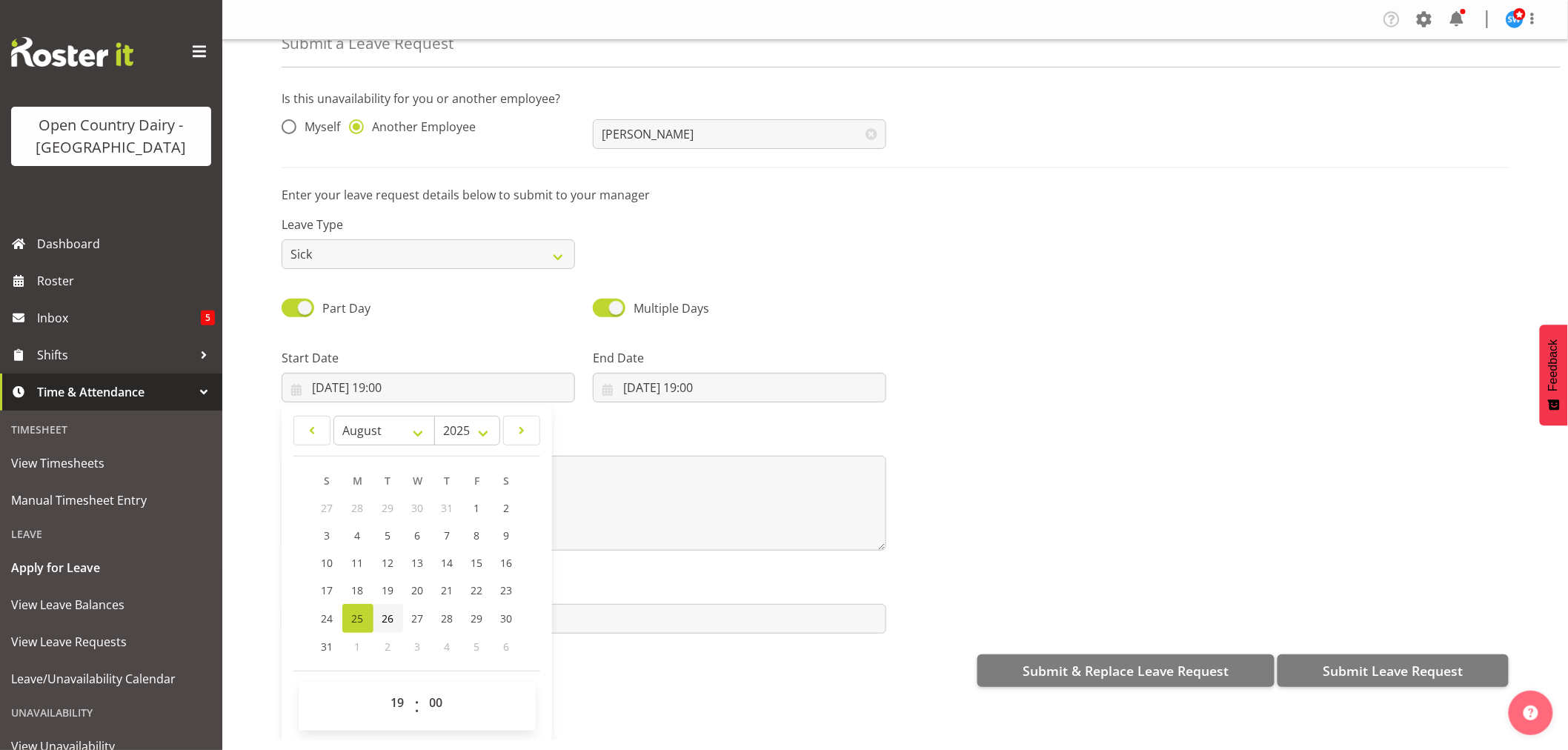
click at [383, 616] on span "26" at bounding box center [388, 618] width 12 height 14
type input "[DATE] 19:00"
click at [396, 697] on select "00 01 02 03 04 05 06 07 08 09 10 11 12 13 14 15 16 17 18 19 20 21 22 23" at bounding box center [399, 702] width 33 height 29
select select "5"
click at [383, 688] on select "00 01 02 03 04 05 06 07 08 09 10 11 12 13 14 15 16 17 18 19 20 21 22 23" at bounding box center [399, 702] width 33 height 29
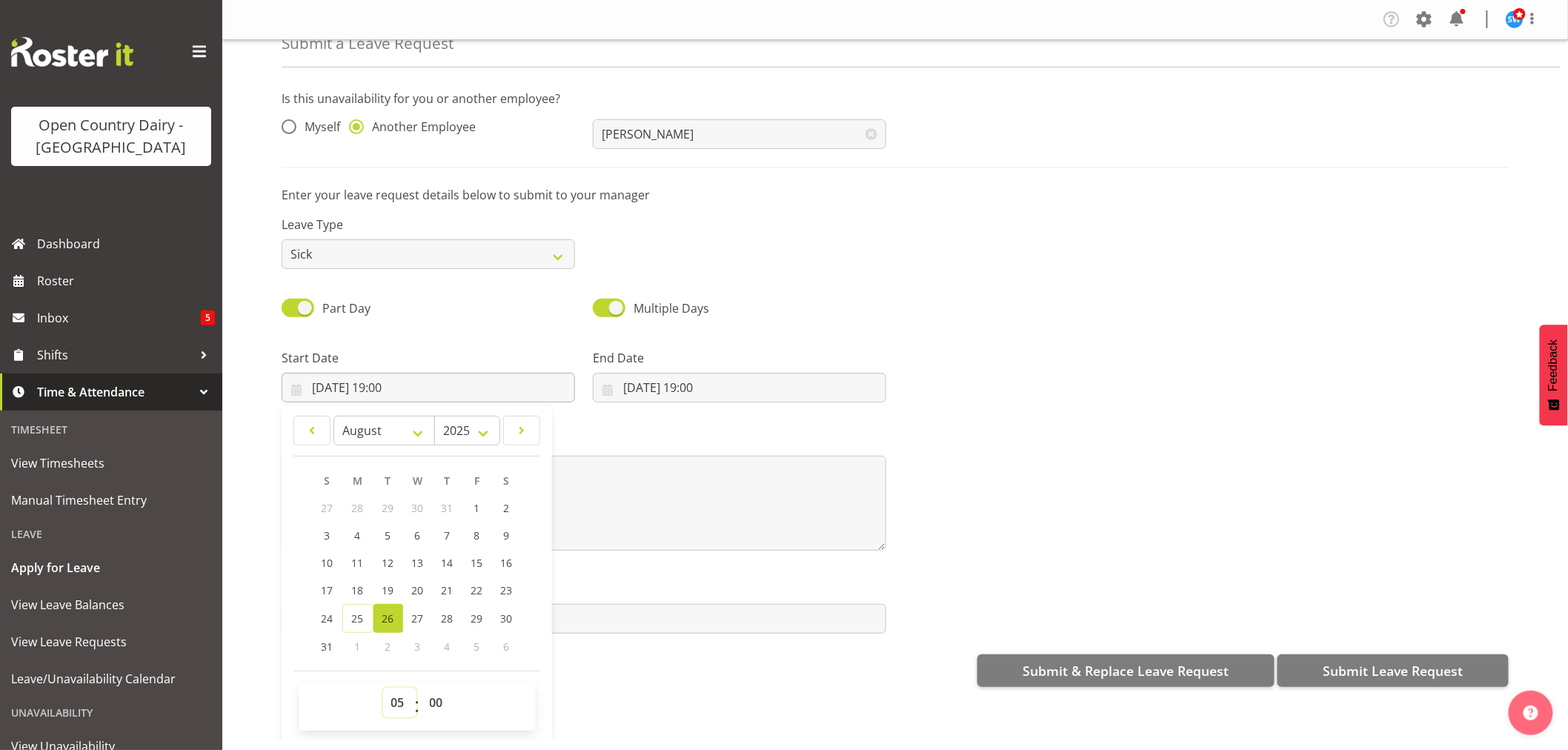
type input "[DATE] 05:00"
click at [438, 698] on select "00 01 02 03 04 05 06 07 08 09 10 11 12 13 14 15 16 17 18 19 20 21 22 23 24 25 2…" at bounding box center [438, 702] width 33 height 29
click at [422, 688] on select "00 01 02 03 04 05 06 07 08 09 10 11 12 13 14 15 16 17 18 19 20 21 22 23 24 25 2…" at bounding box center [438, 702] width 33 height 29
click at [677, 380] on input "[DATE] 19:00" at bounding box center [739, 387] width 293 height 29
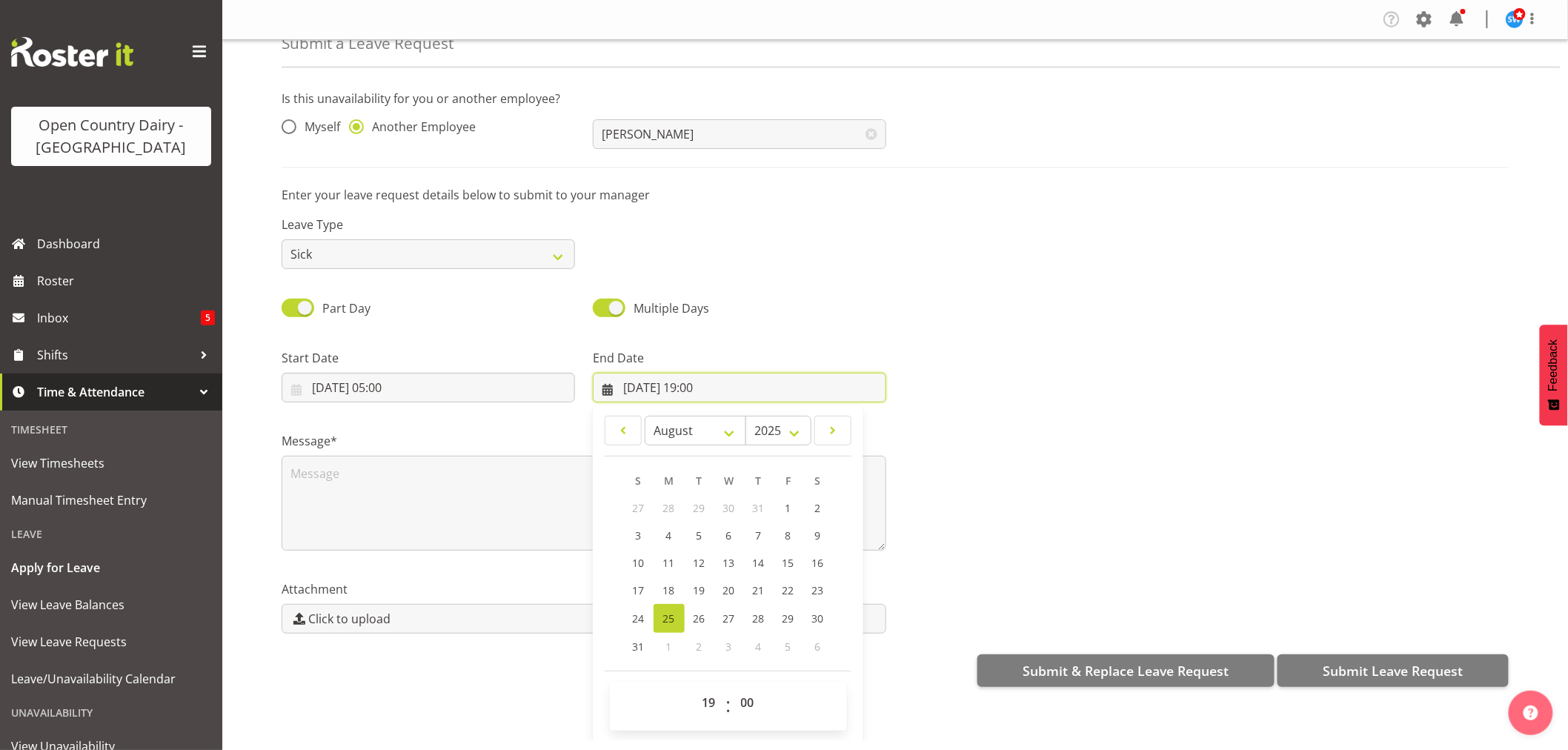
scroll to position [3, 0]
click at [728, 611] on span "27" at bounding box center [728, 618] width 12 height 14
type input "27/08/2025, 19:00"
click at [702, 692] on select "00 01 02 03 04 05 06 07 08 09 10 11 12 13 14 15 16 17 18 19 20 21 22 23" at bounding box center [711, 702] width 33 height 29
select select "17"
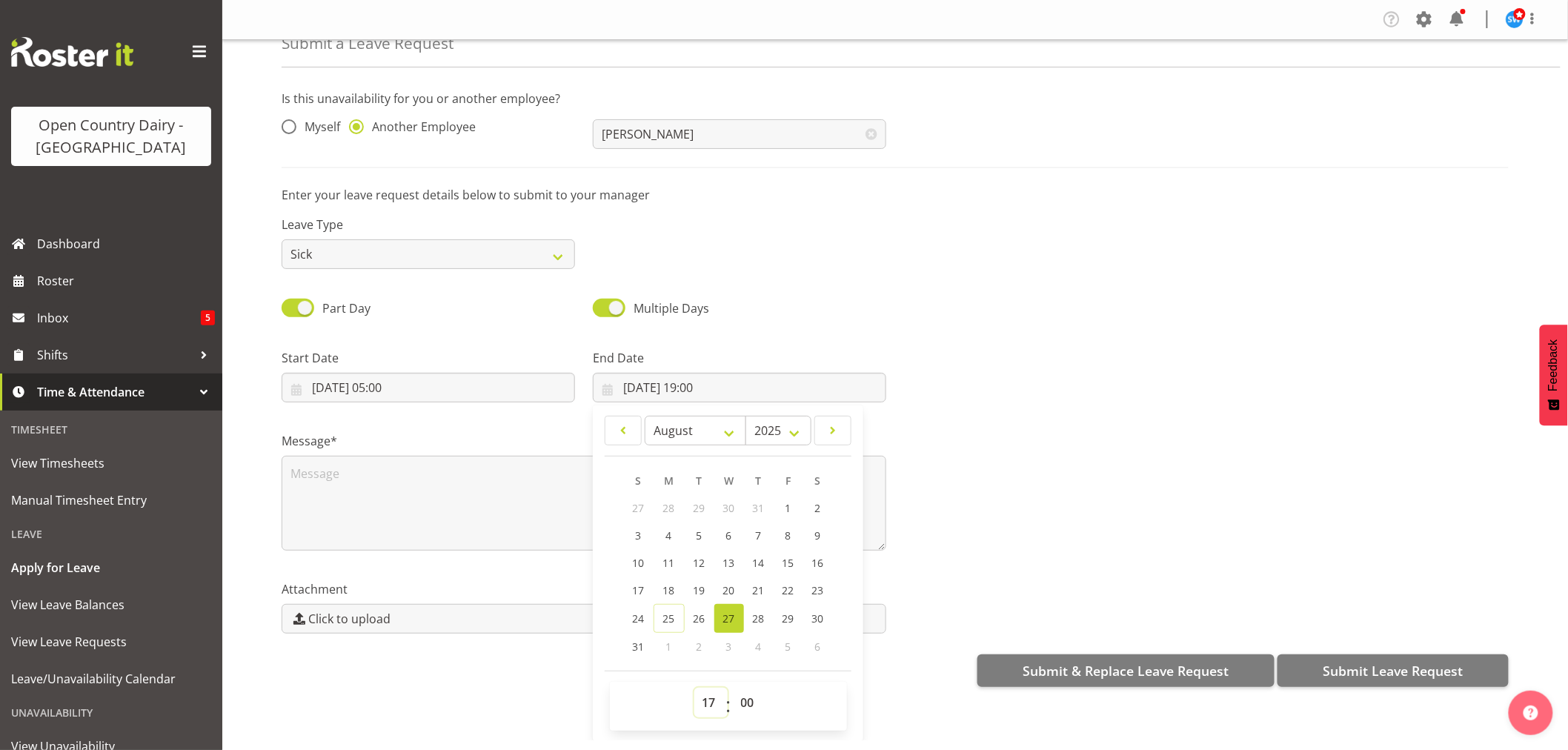
click at [695, 688] on select "00 01 02 03 04 05 06 07 08 09 10 11 12 13 14 15 16 17 18 19 20 21 22 23" at bounding box center [711, 702] width 33 height 29
type input "[DATE] 17:00"
click at [320, 484] on textarea at bounding box center [584, 503] width 605 height 95
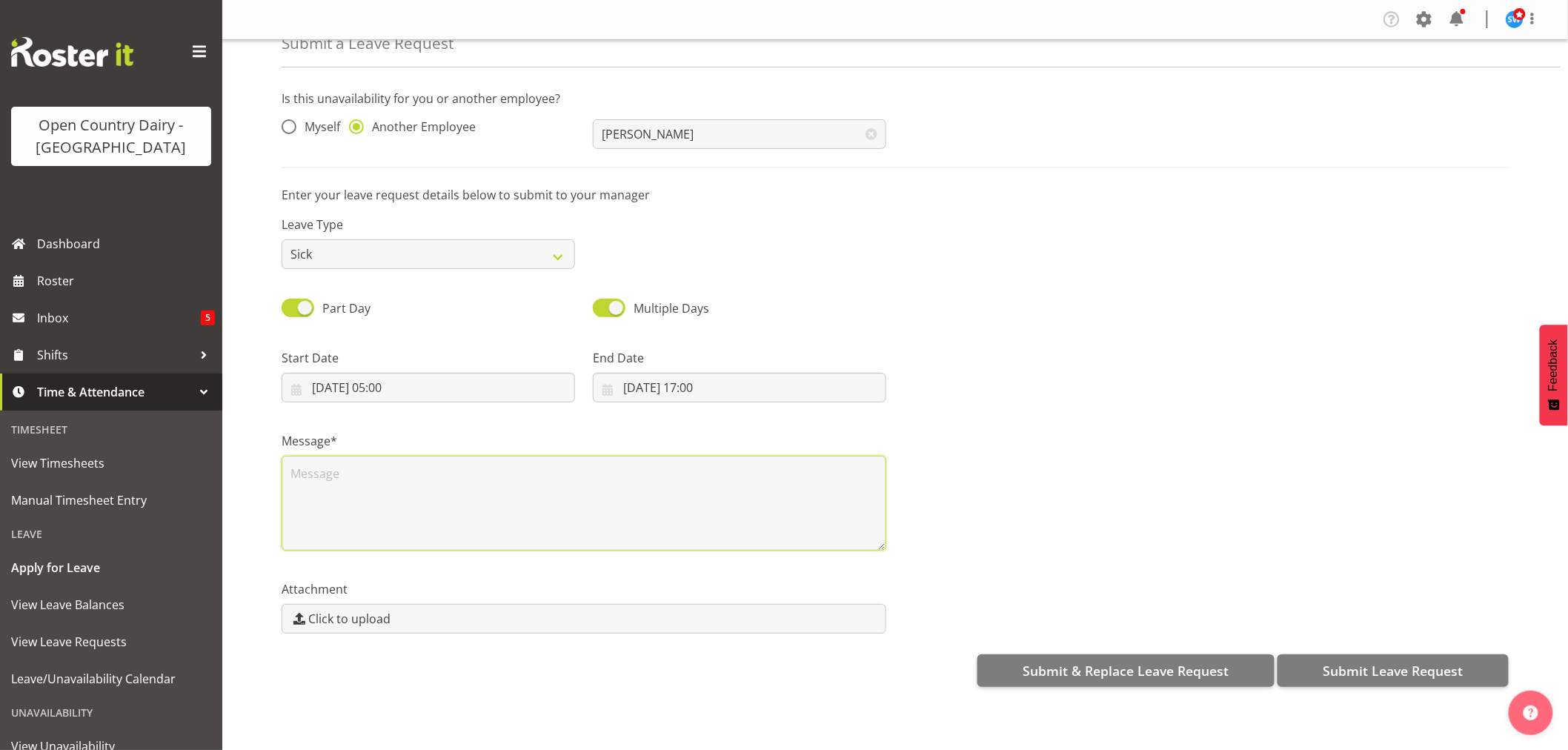
scroll to position [0, 0]
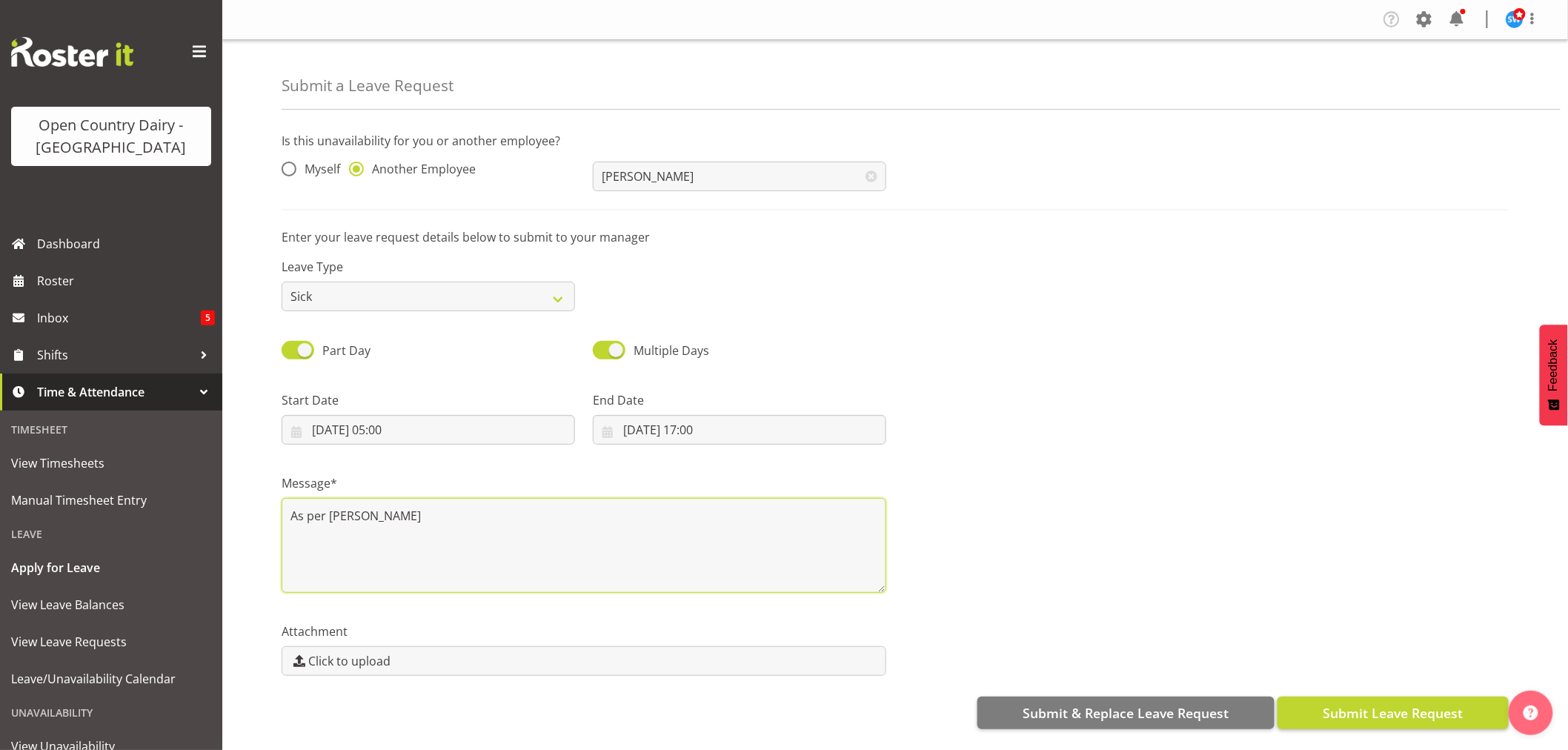
type textarea "As per Mark"
click at [1349, 708] on span "Submit Leave Request" at bounding box center [1392, 714] width 140 height 20
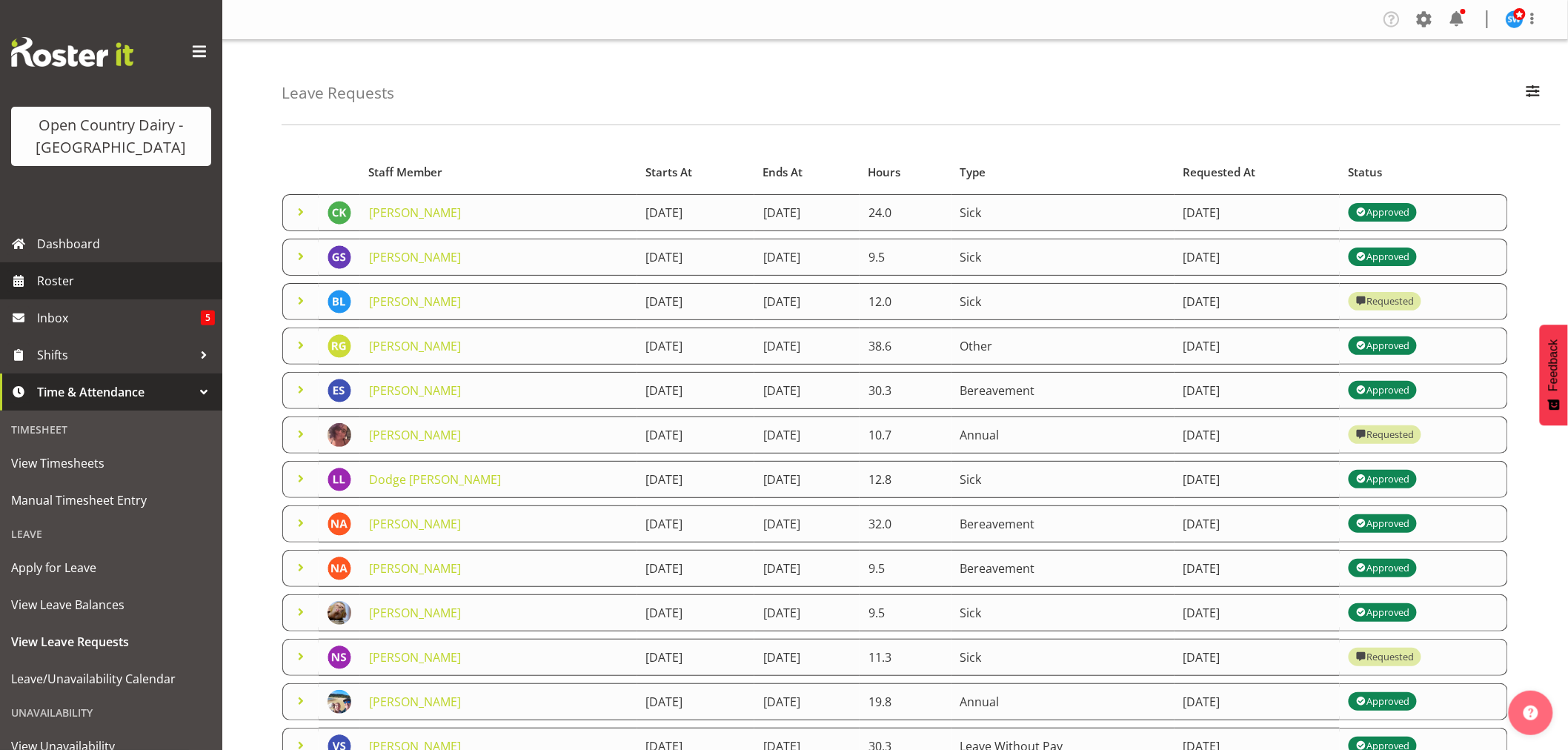
click at [50, 278] on span "Roster" at bounding box center [126, 280] width 178 height 22
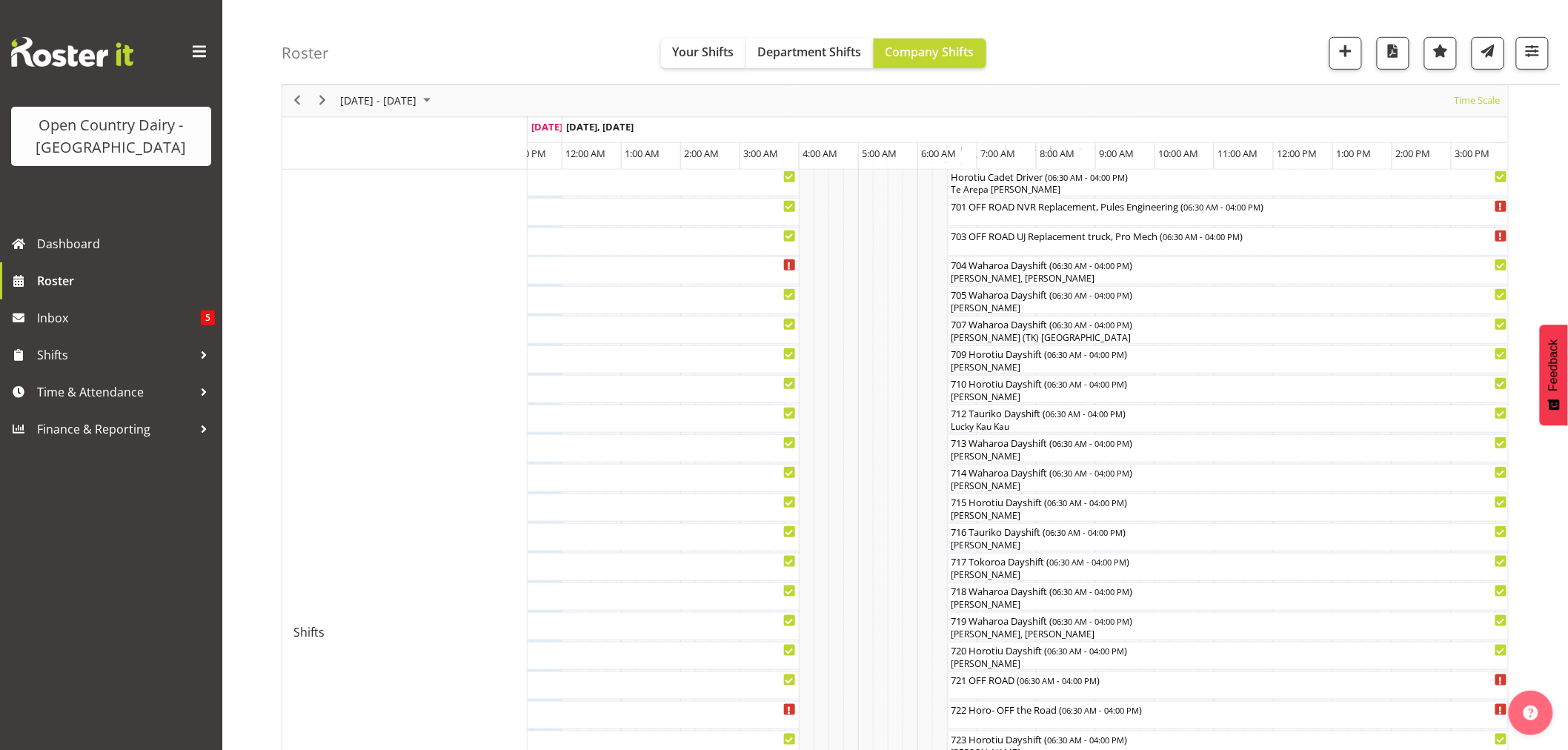
scroll to position [5, 0]
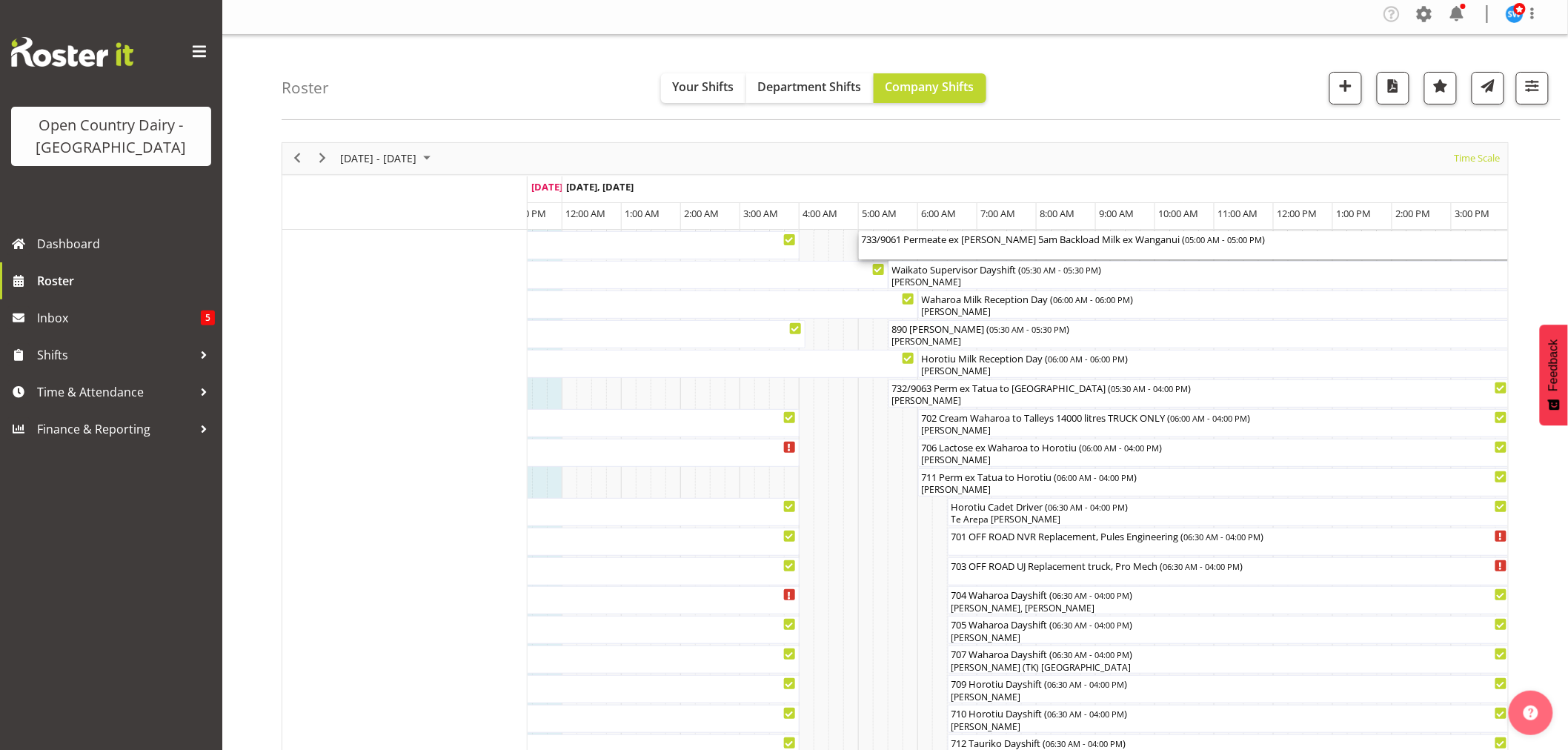
click at [1001, 249] on div "733/9061 Permeate ex [PERSON_NAME] 5am Backload Milk ex Wanganui ( 05:00 AM - 0…" at bounding box center [1214, 246] width 705 height 28
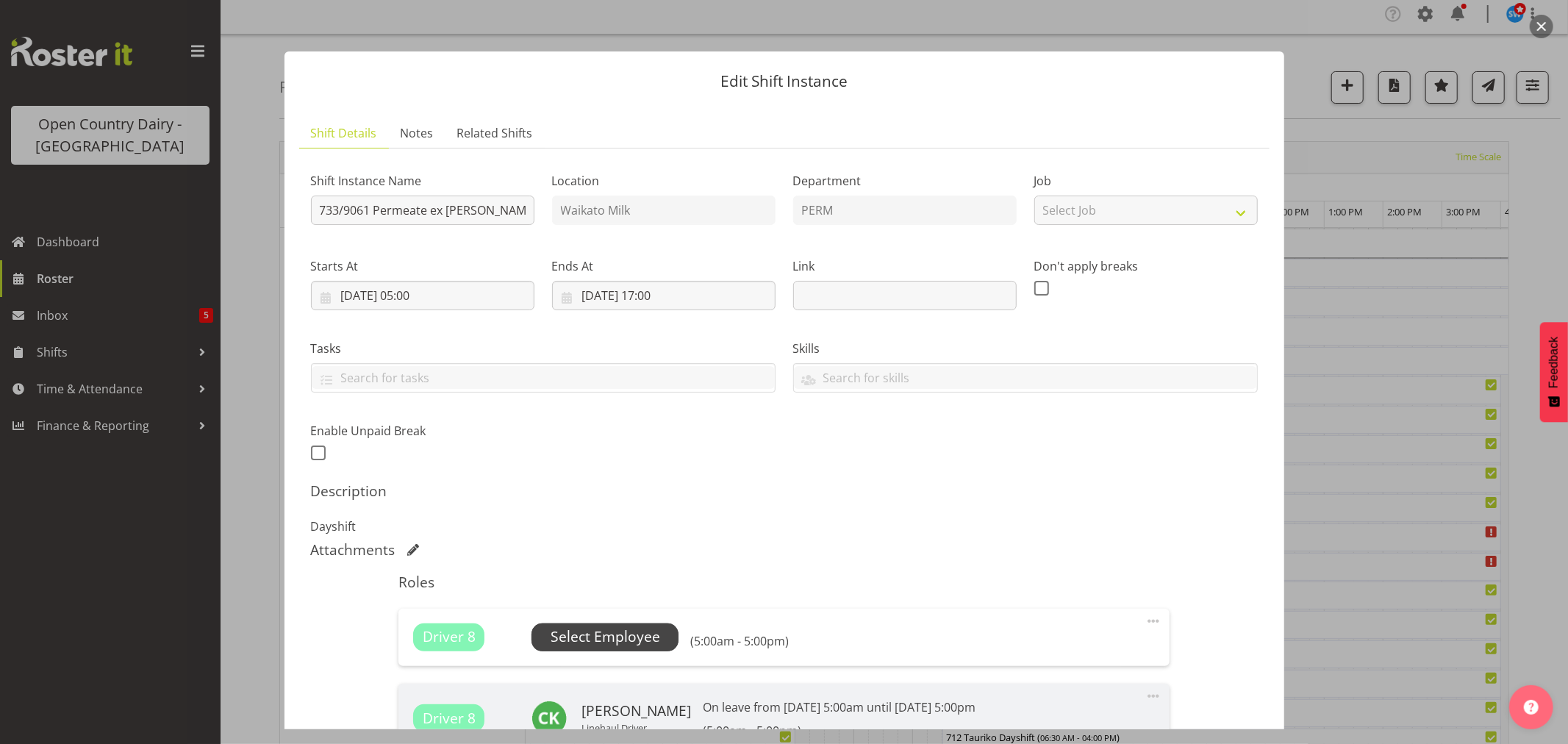
click at [604, 640] on span "Select Employee" at bounding box center [605, 637] width 109 height 21
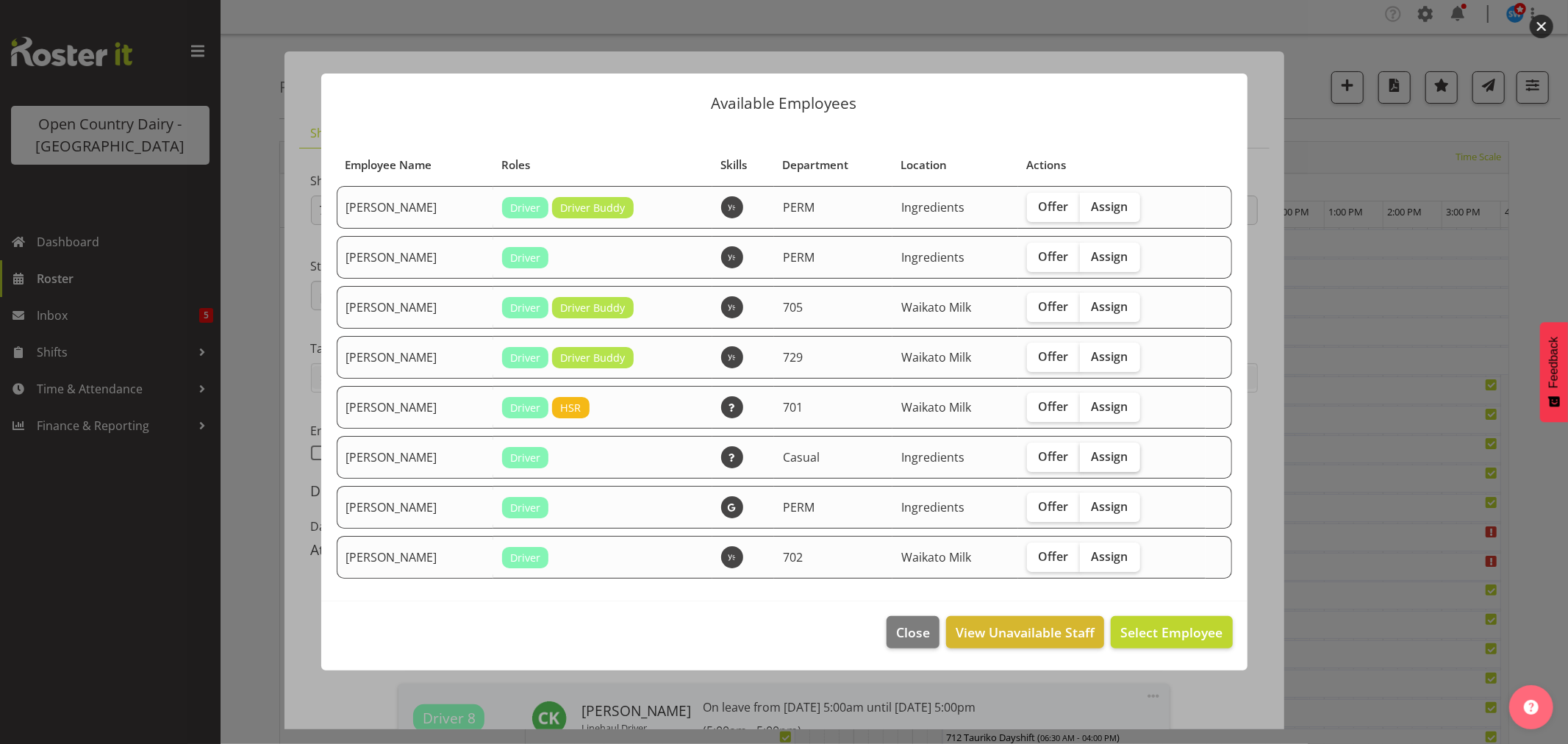
click at [1108, 454] on span "Assign" at bounding box center [1110, 456] width 37 height 15
click at [1090, 454] on input "Assign" at bounding box center [1084, 456] width 10 height 10
checkbox input "true"
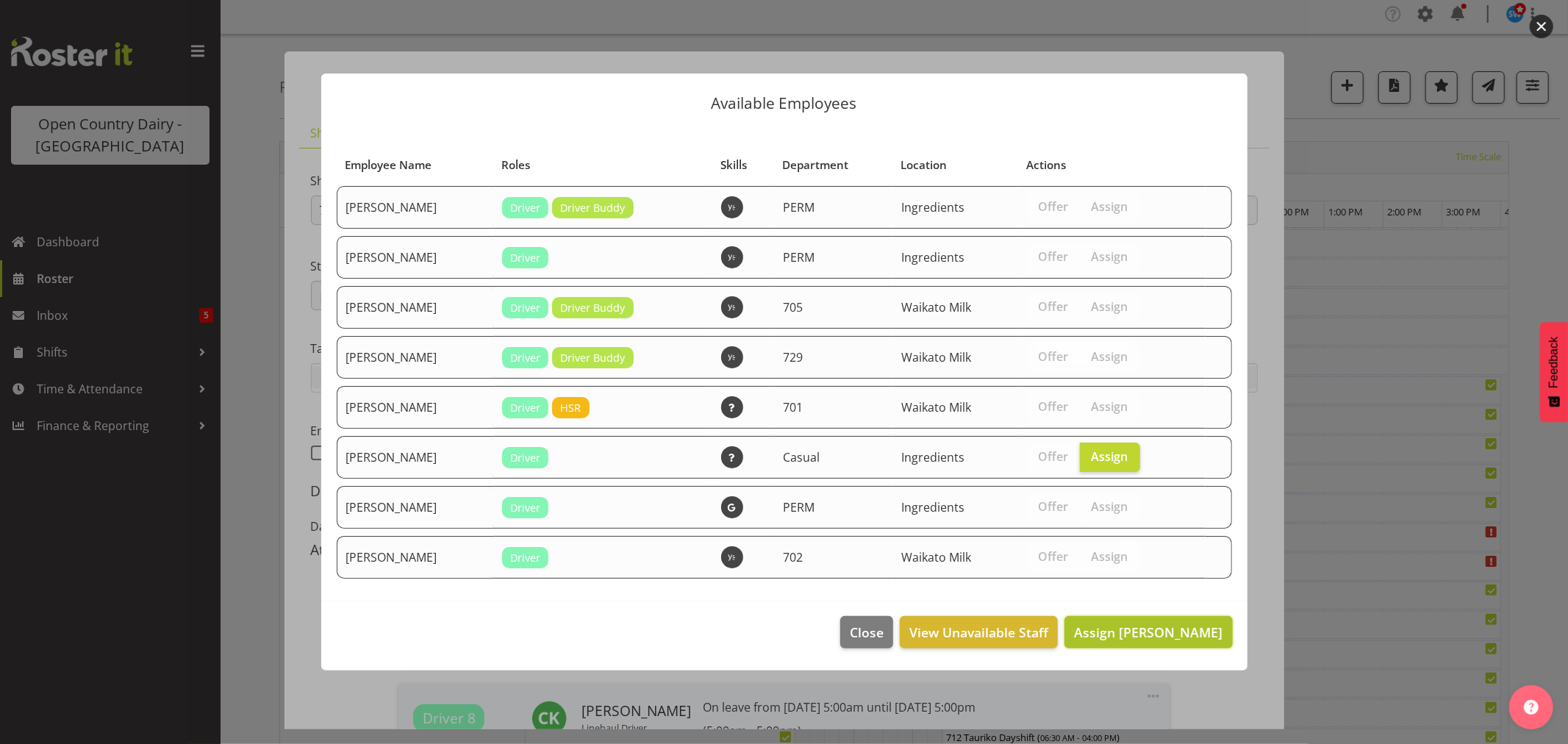
click at [1163, 635] on span "Assign [PERSON_NAME]" at bounding box center [1148, 632] width 148 height 18
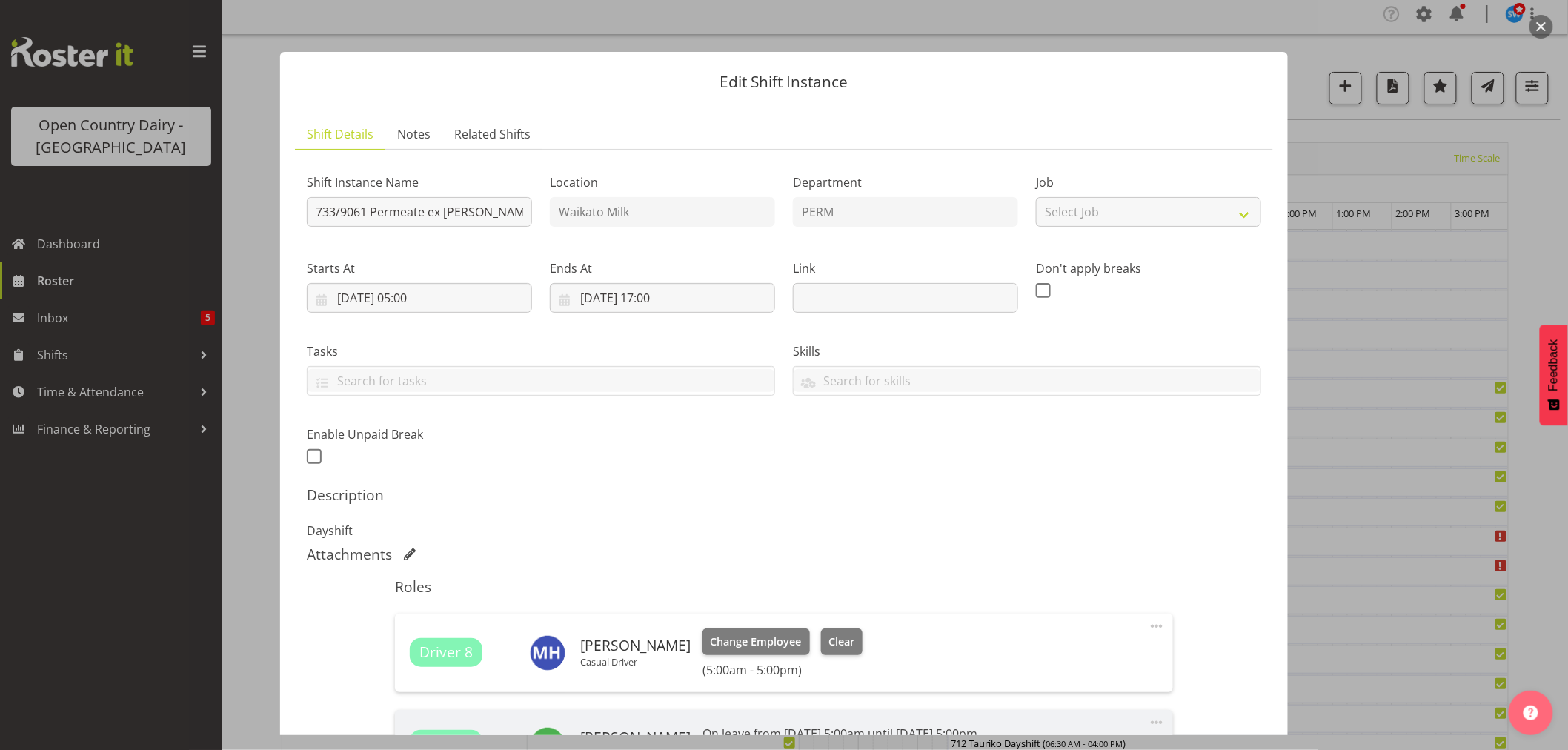
scroll to position [245, 0]
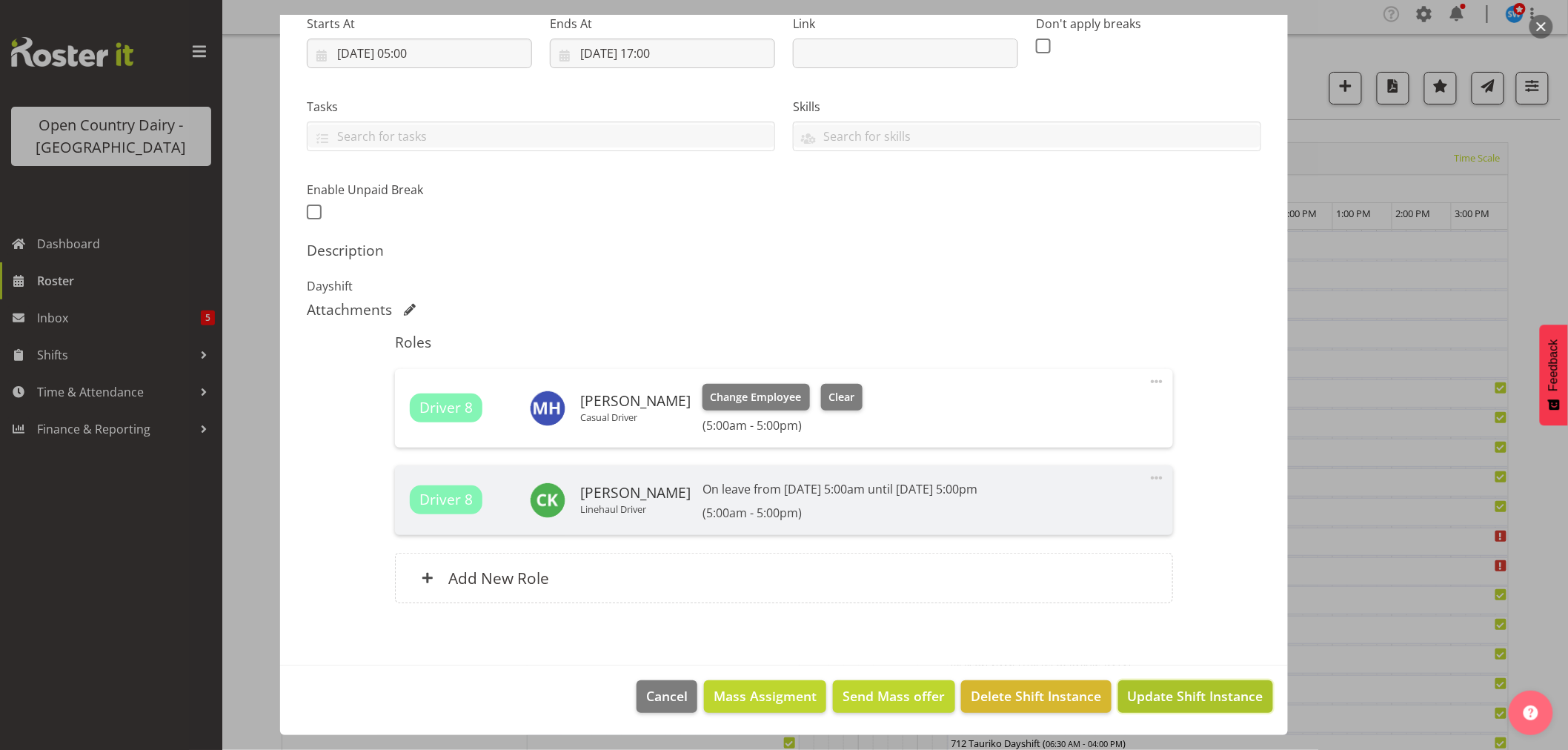
click at [1183, 688] on span "Update Shift Instance" at bounding box center [1195, 696] width 135 height 20
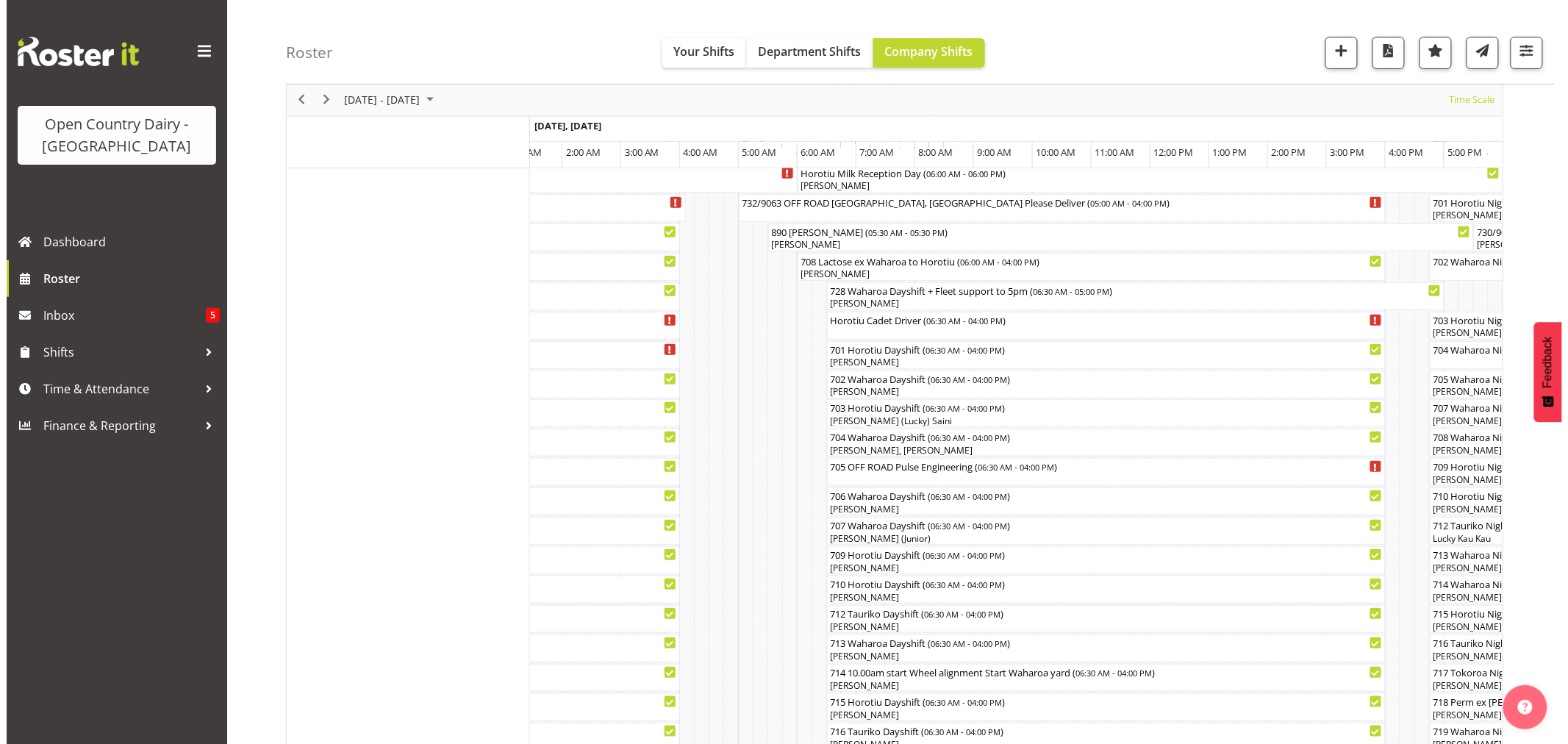
scroll to position [0, 0]
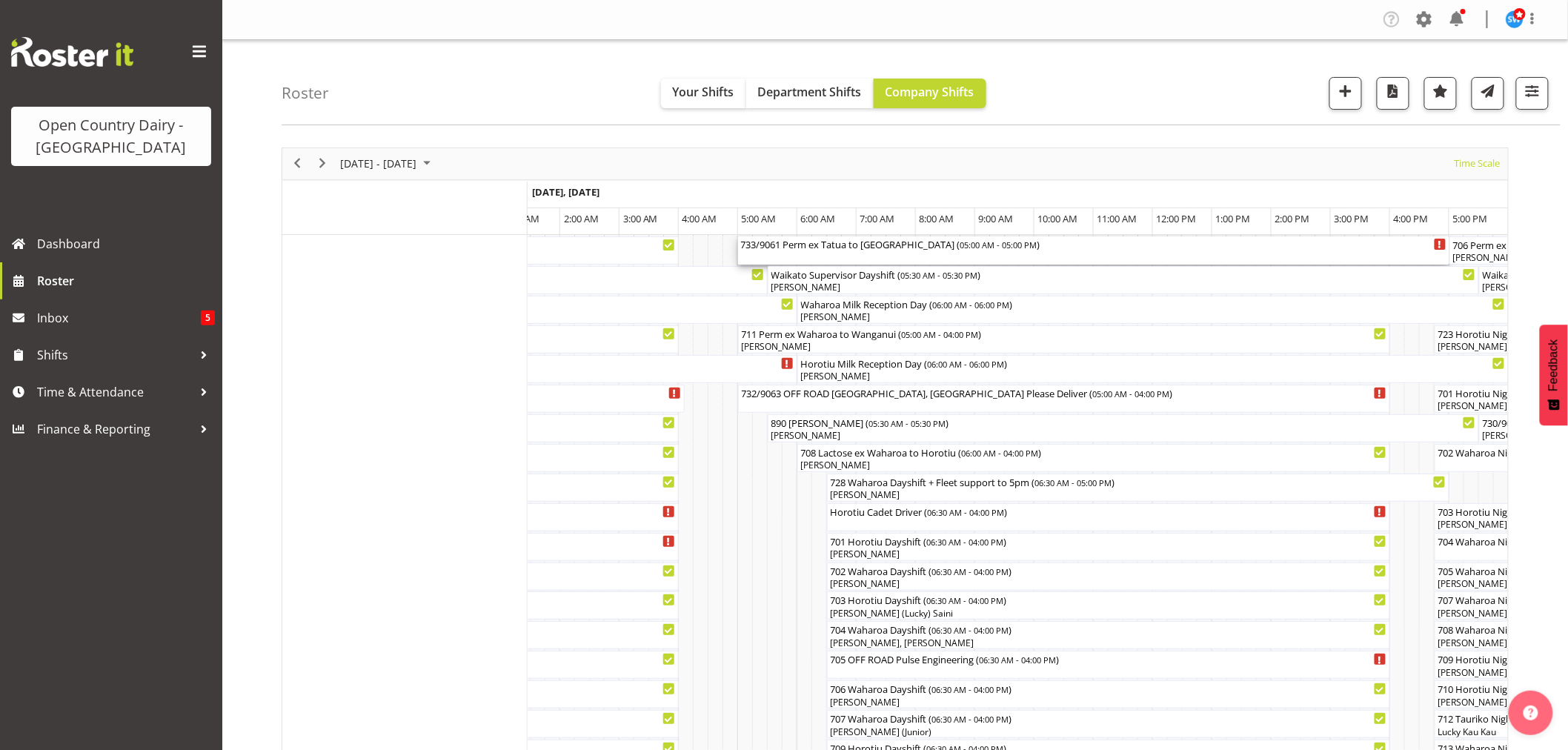
click at [850, 252] on div "733/9061 Perm ex [PERSON_NAME] to [GEOGRAPHIC_DATA] ( 05:00 AM - 05:00 PM )" at bounding box center [1093, 251] width 705 height 28
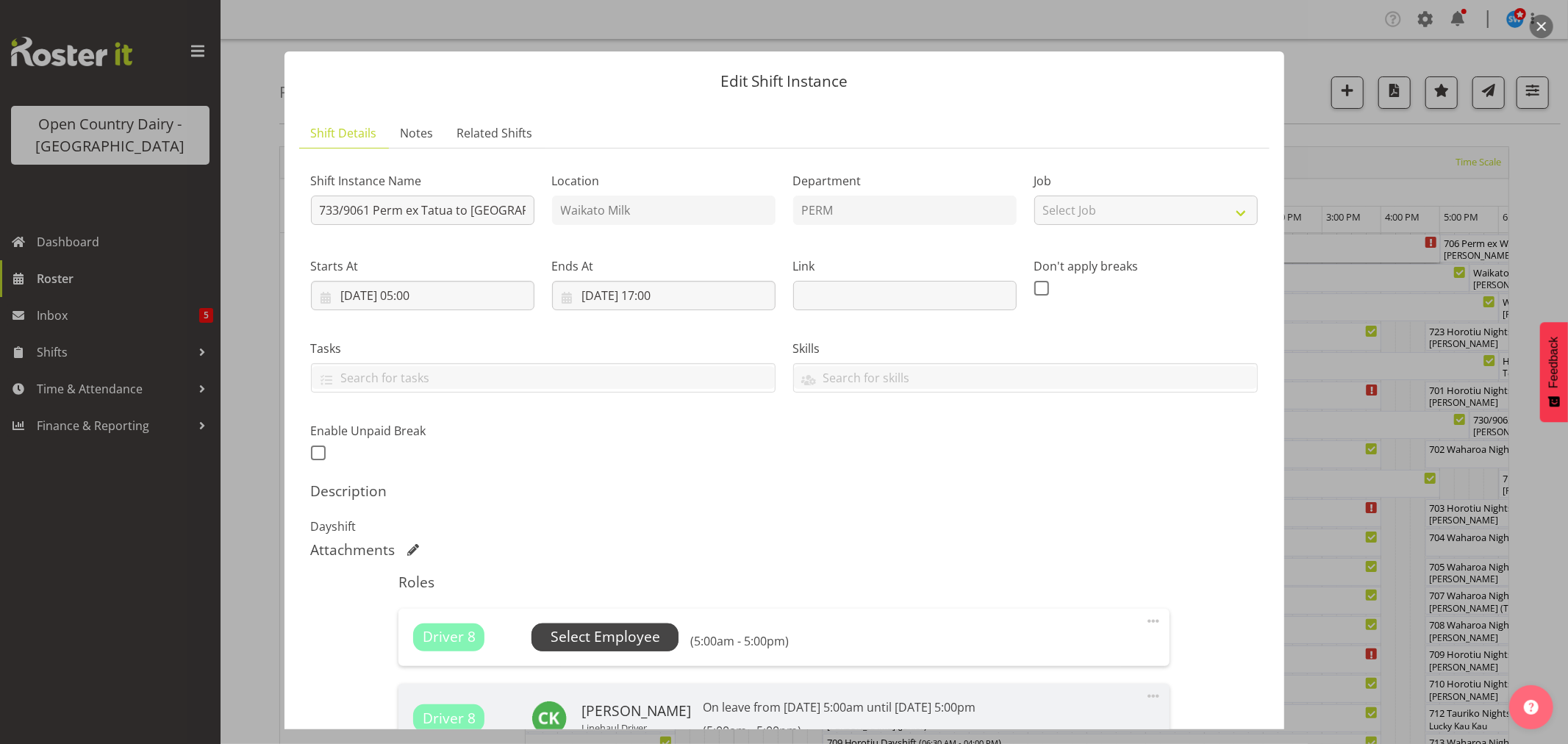
click at [588, 626] on span "Select Employee" at bounding box center [604, 637] width 147 height 28
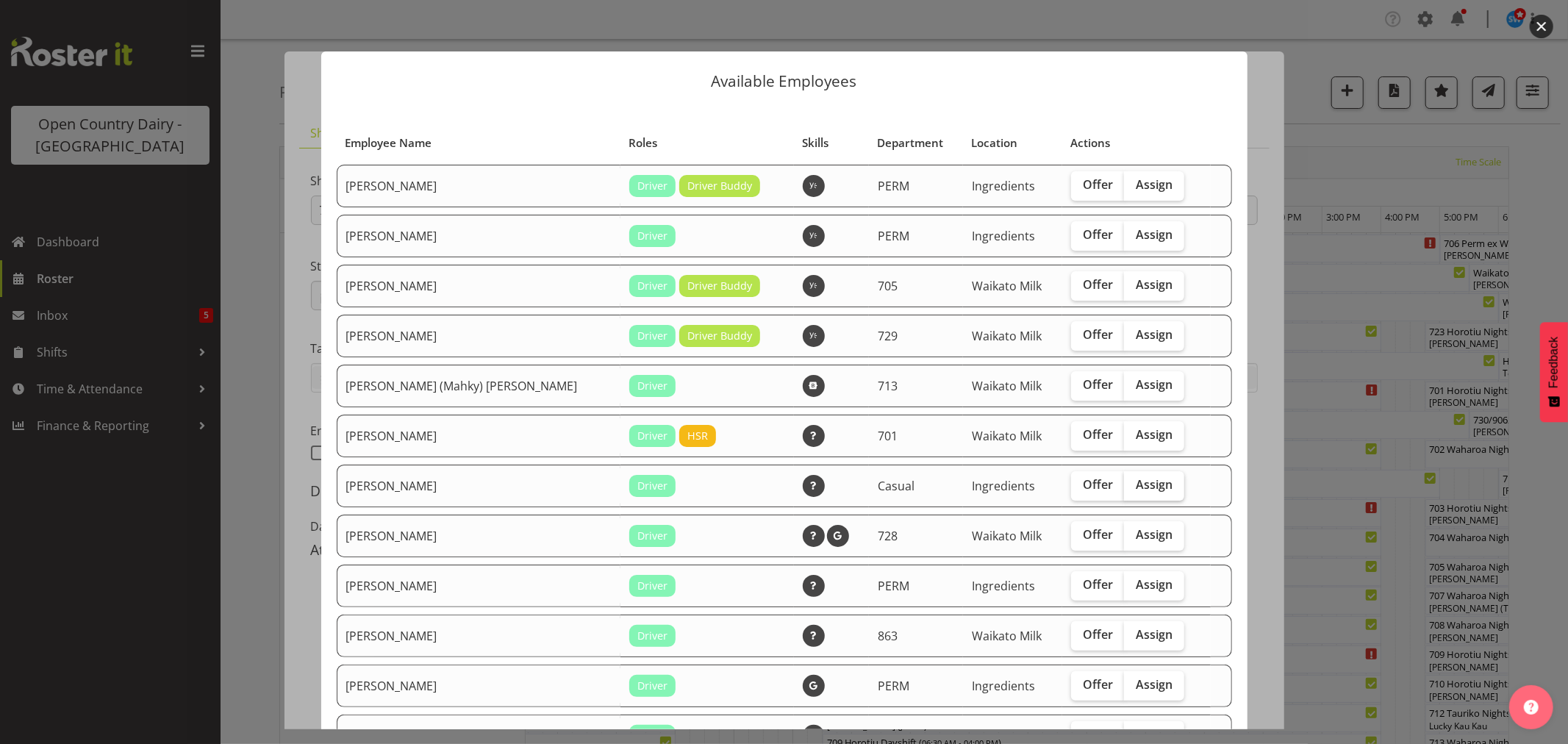
click at [1136, 483] on span "Assign" at bounding box center [1154, 485] width 37 height 15
click at [1133, 483] on input "Assign" at bounding box center [1129, 485] width 10 height 10
checkbox input "true"
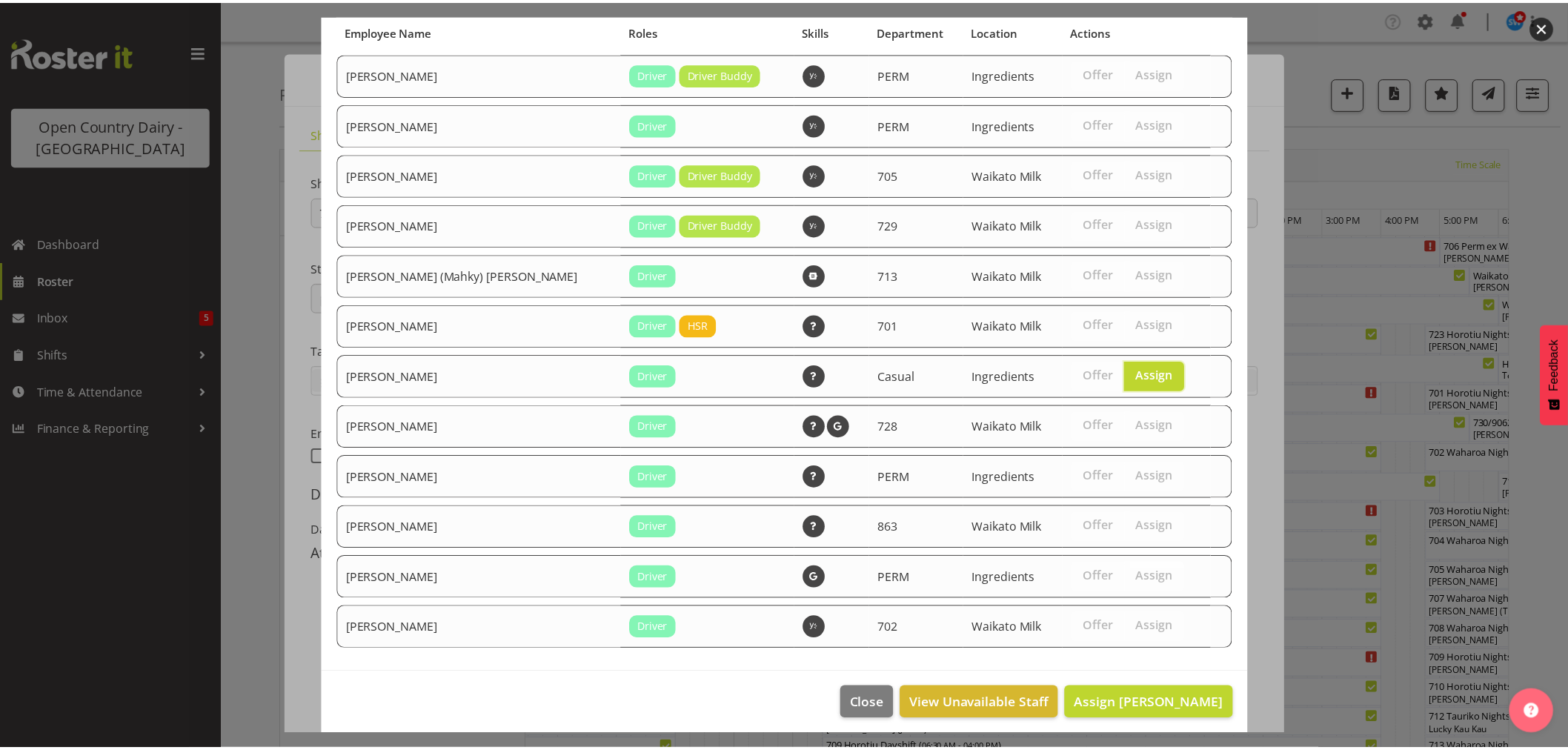
scroll to position [122, 0]
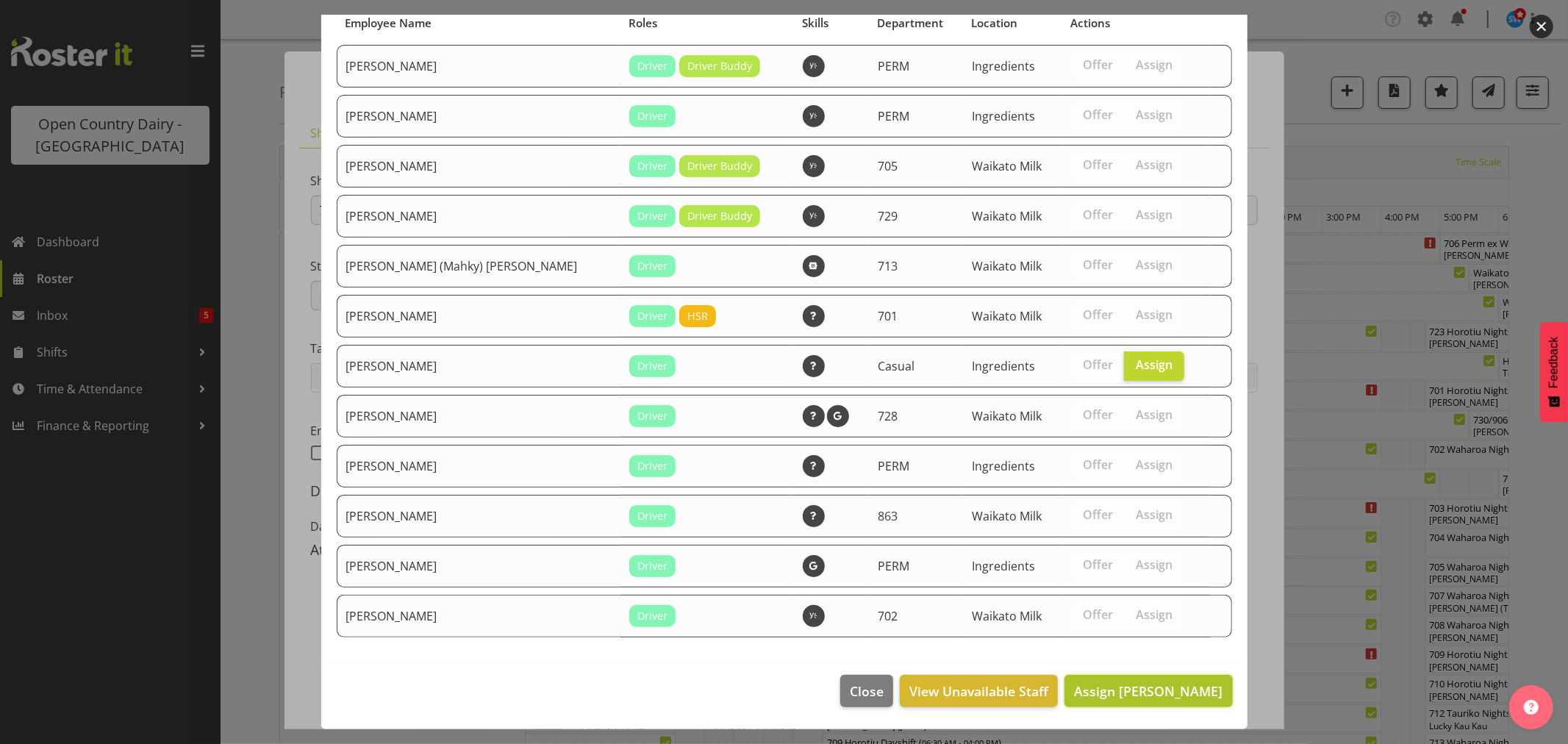
click at [1117, 694] on span "Assign [PERSON_NAME]" at bounding box center [1148, 691] width 148 height 18
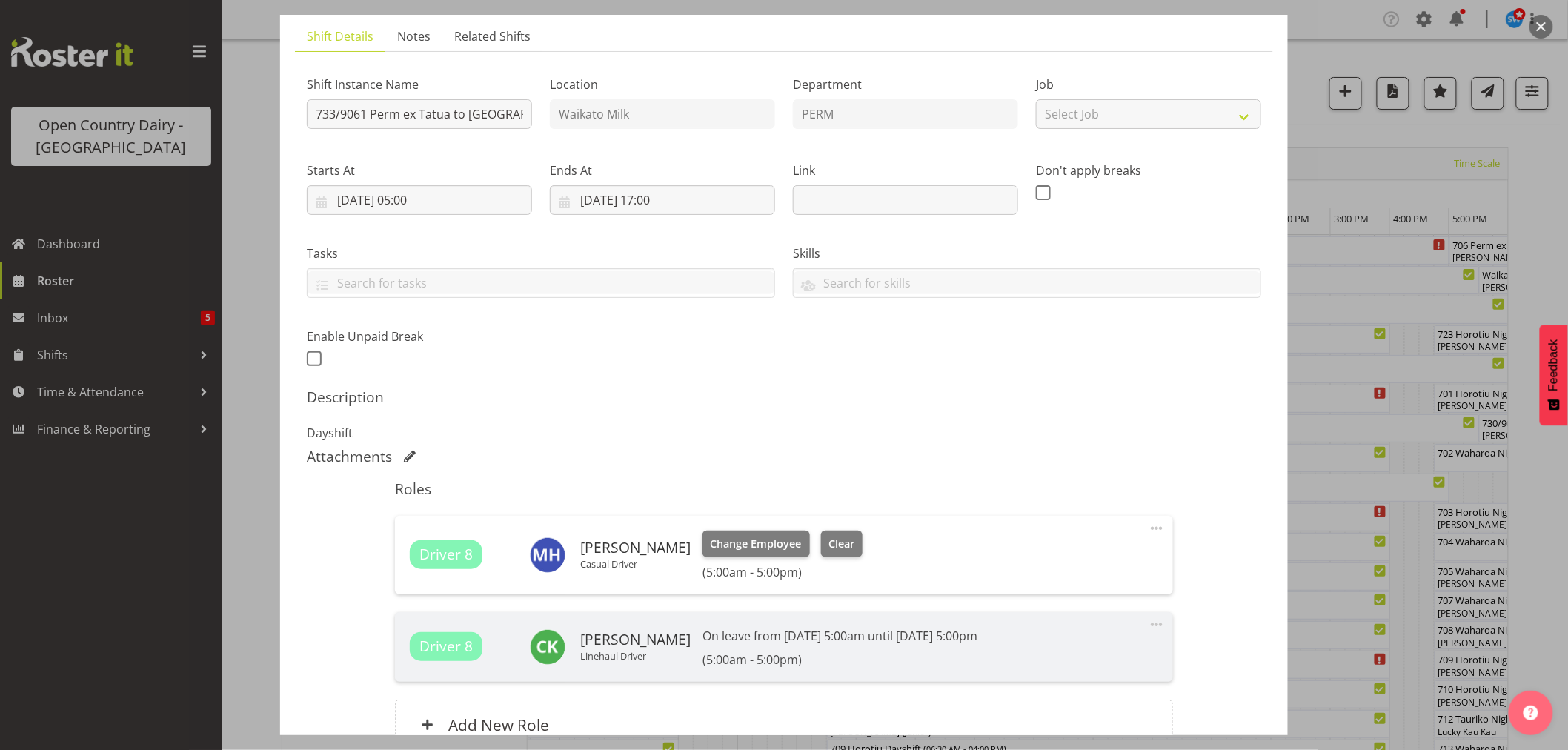
scroll to position [245, 0]
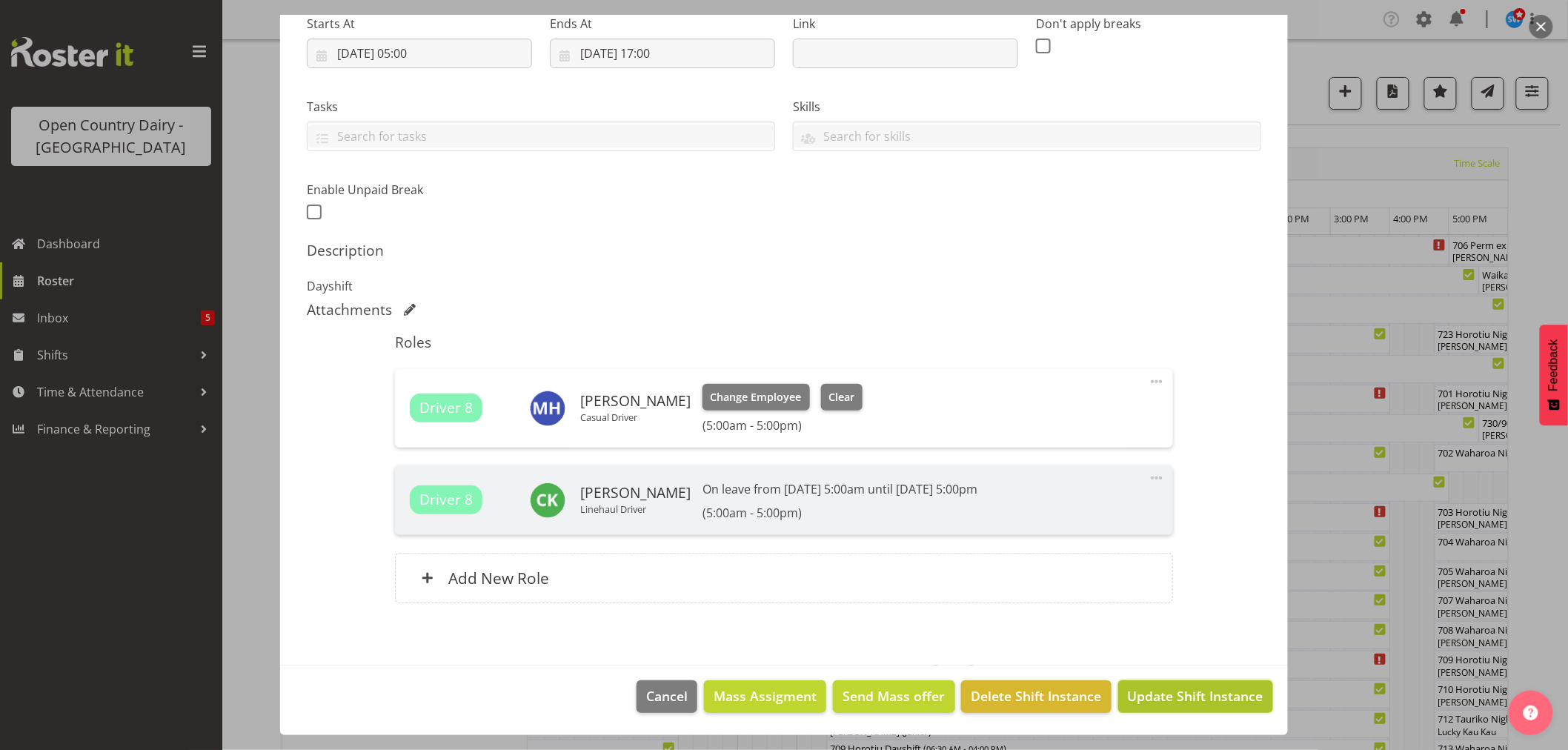
click at [1141, 692] on span "Update Shift Instance" at bounding box center [1195, 696] width 135 height 20
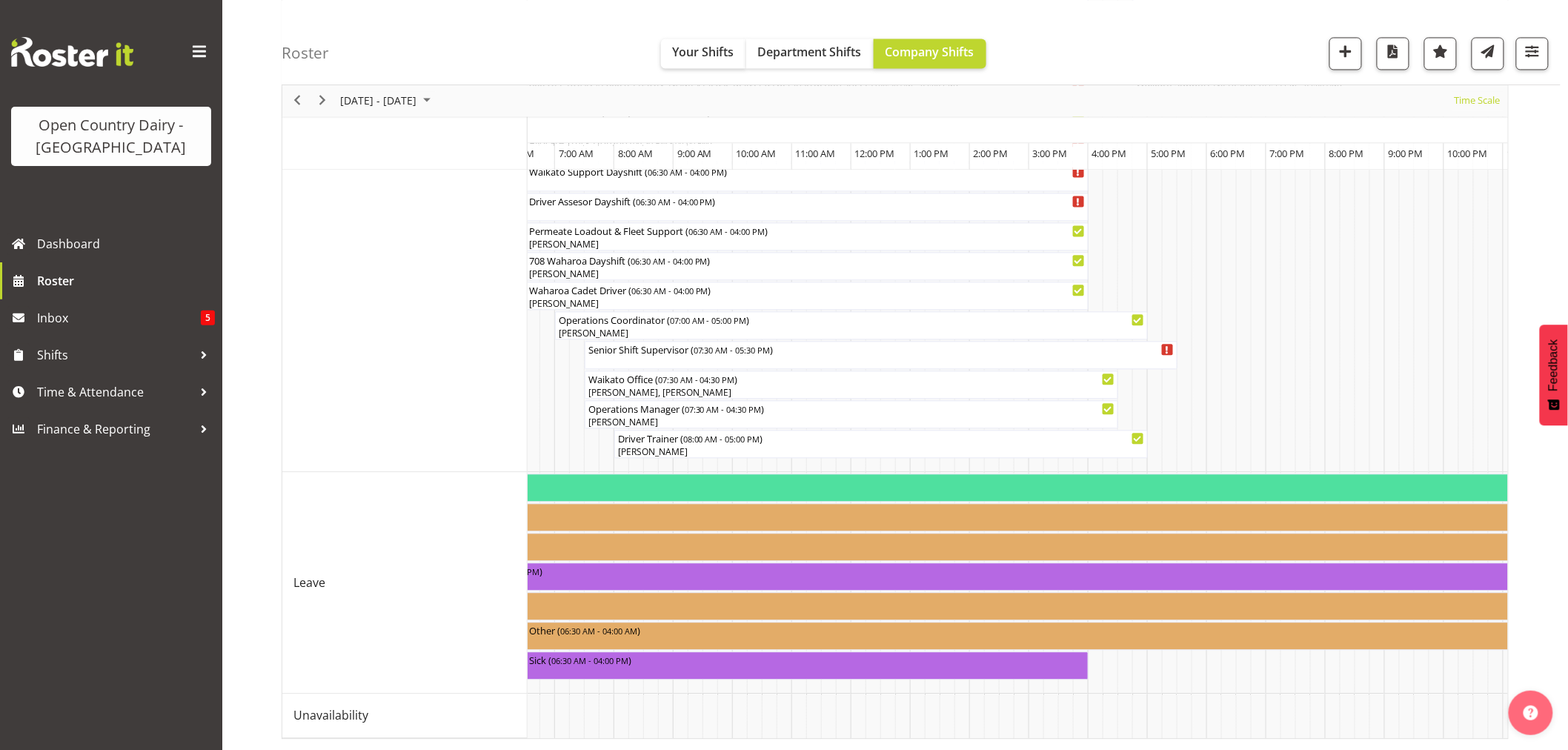
scroll to position [0, 1828]
